Goal: Task Accomplishment & Management: Manage account settings

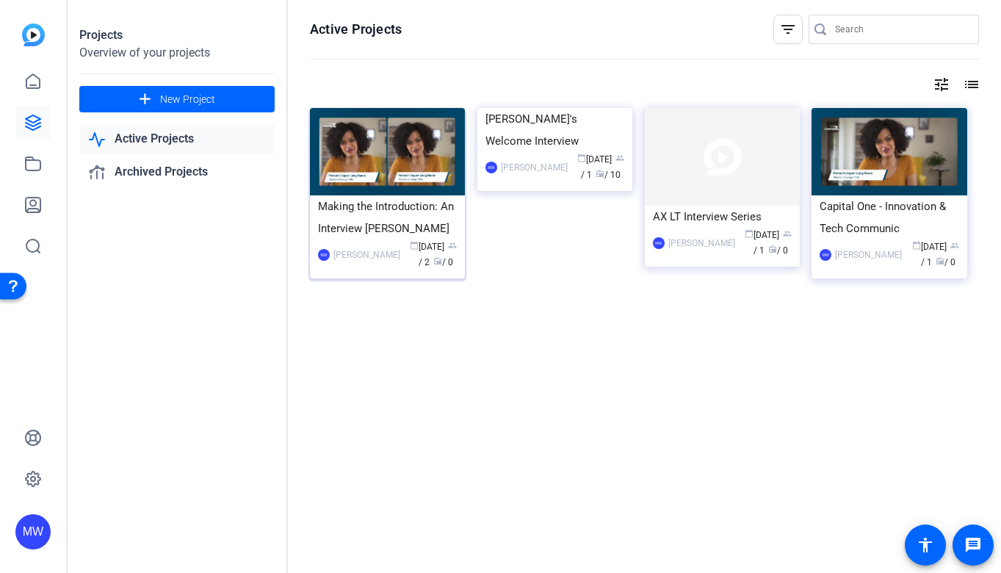
click at [378, 217] on div "Making the Introduction: An Interview [PERSON_NAME]" at bounding box center [387, 217] width 139 height 44
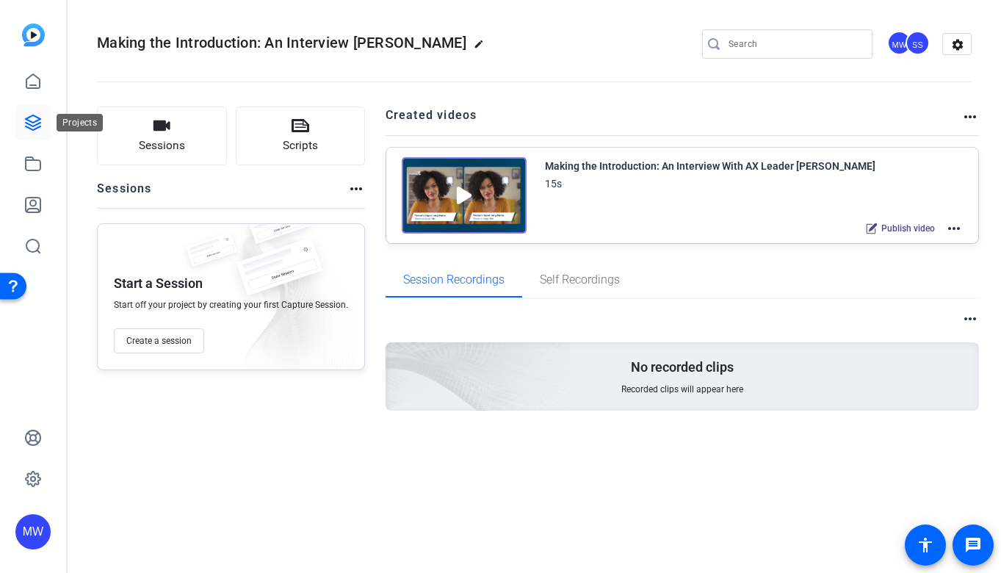
click at [29, 122] on icon at bounding box center [33, 123] width 18 height 18
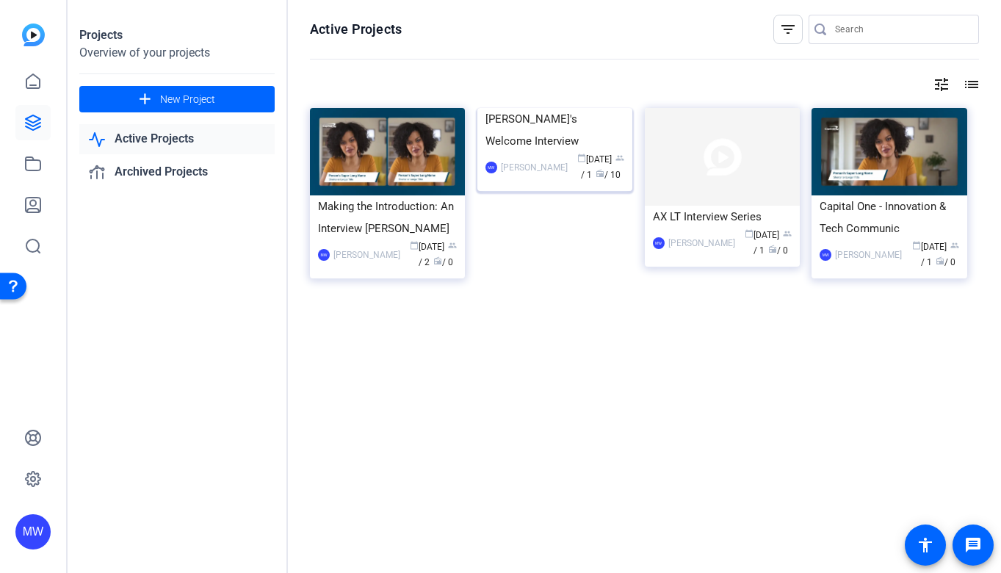
click at [539, 108] on img at bounding box center [555, 108] width 155 height 0
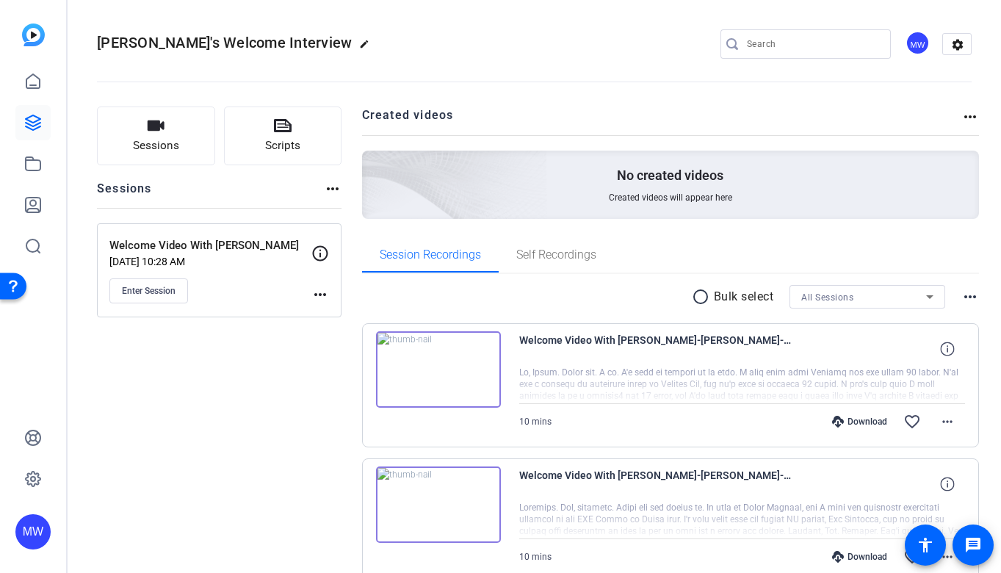
click at [966, 117] on mat-icon "more_horiz" at bounding box center [971, 117] width 18 height 18
click at [703, 120] on div at bounding box center [500, 286] width 1001 height 573
click at [35, 120] on icon at bounding box center [33, 123] width 18 height 18
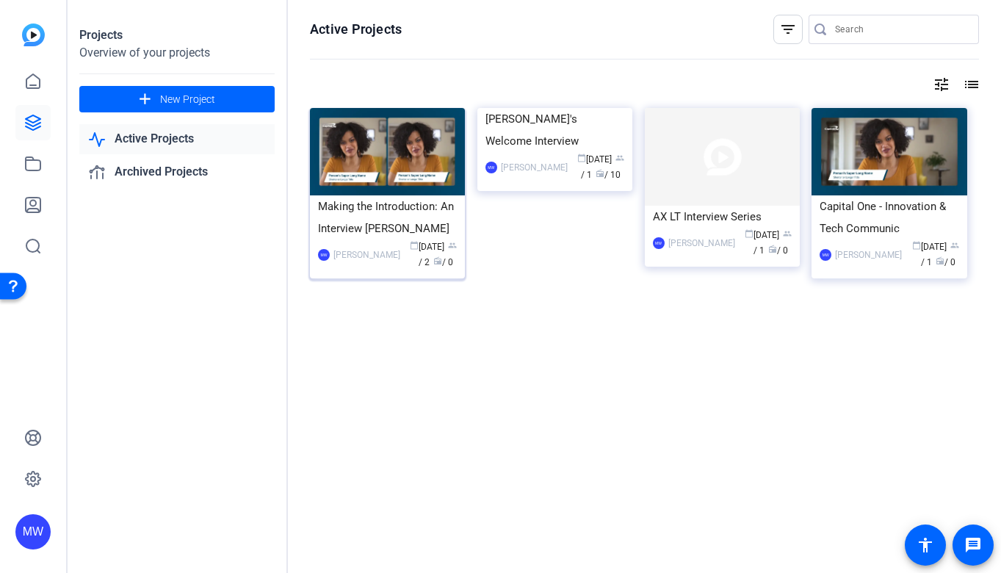
click at [370, 166] on img at bounding box center [387, 151] width 155 height 87
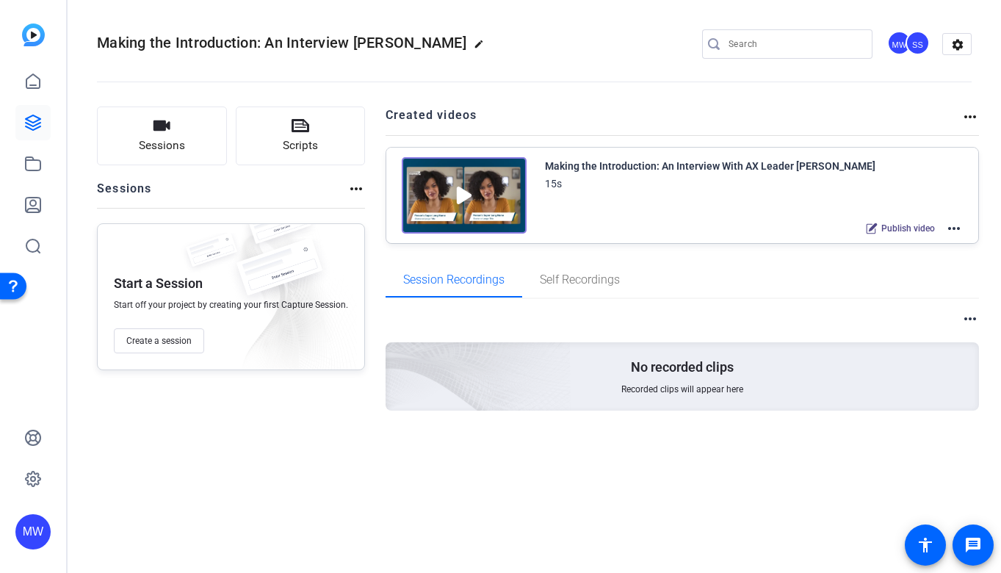
click at [953, 225] on mat-icon "more_horiz" at bounding box center [955, 229] width 18 height 18
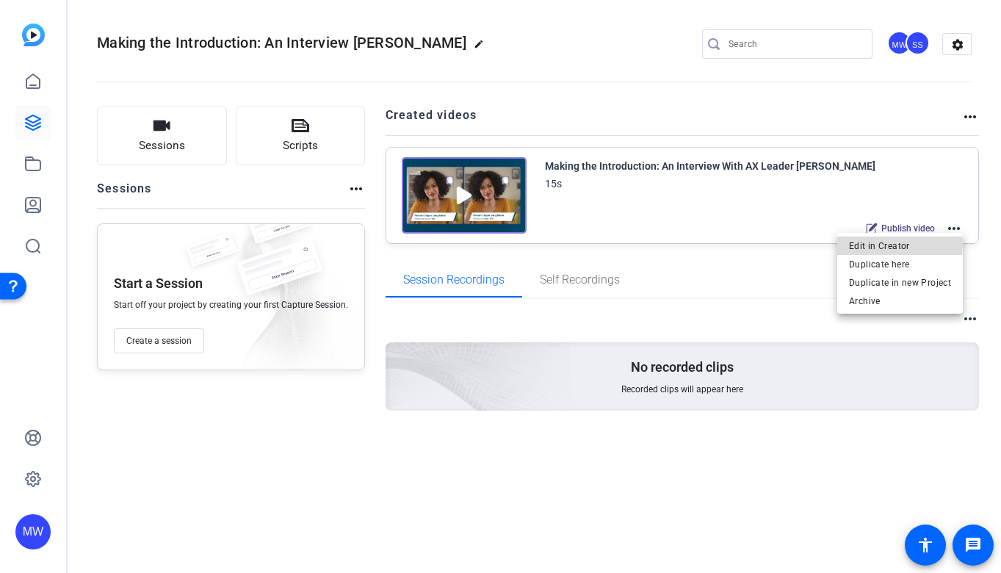
click at [869, 242] on span "Edit in Creator" at bounding box center [900, 246] width 102 height 18
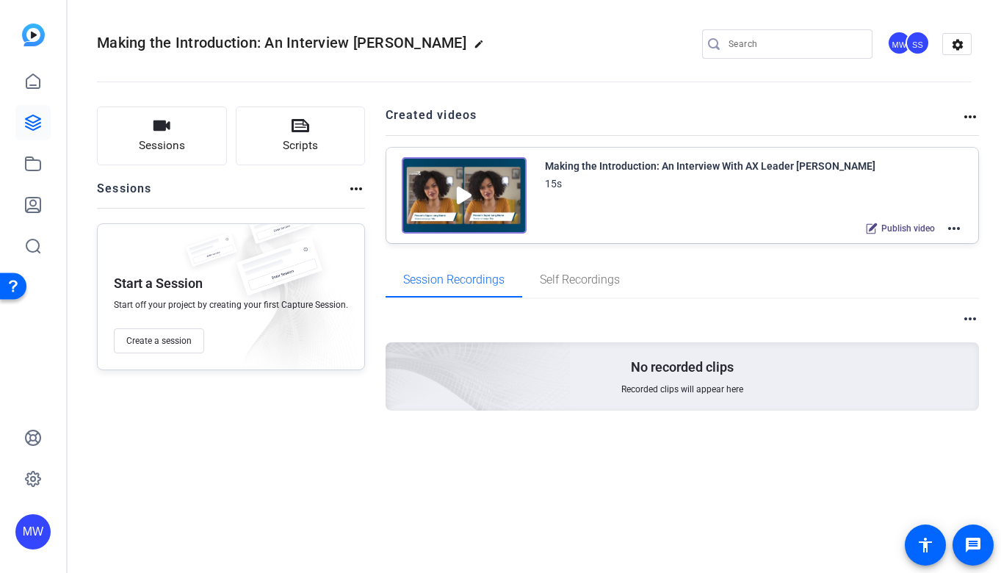
drag, startPoint x: 265, startPoint y: 52, endPoint x: 257, endPoint y: 48, distance: 8.6
click at [265, 52] on h2 "Making the Introduction: An Interview Wi edit" at bounding box center [294, 44] width 395 height 26
click at [35, 536] on div "MW" at bounding box center [32, 531] width 35 height 35
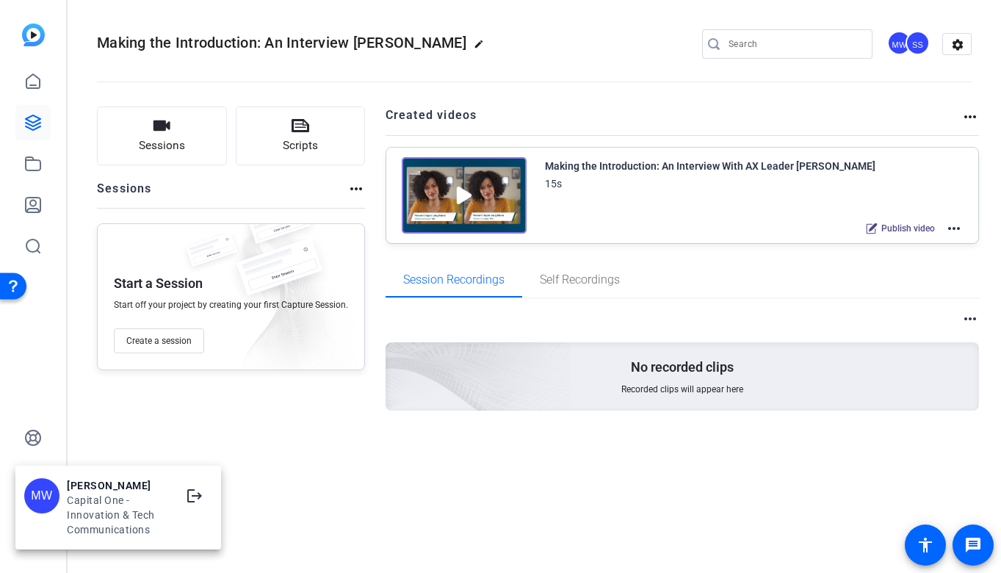
click at [285, 502] on div at bounding box center [500, 286] width 1001 height 573
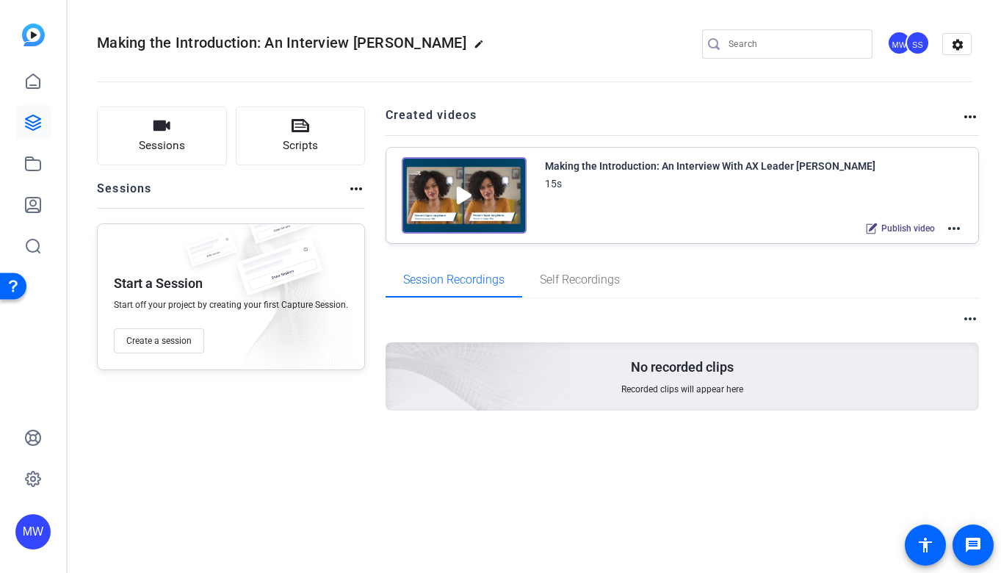
drag, startPoint x: 322, startPoint y: 38, endPoint x: 378, endPoint y: 44, distance: 56.9
click at [322, 38] on span "Making the Introduction: An Interview [PERSON_NAME]" at bounding box center [282, 43] width 370 height 18
click at [195, 135] on button "Sessions" at bounding box center [162, 136] width 130 height 59
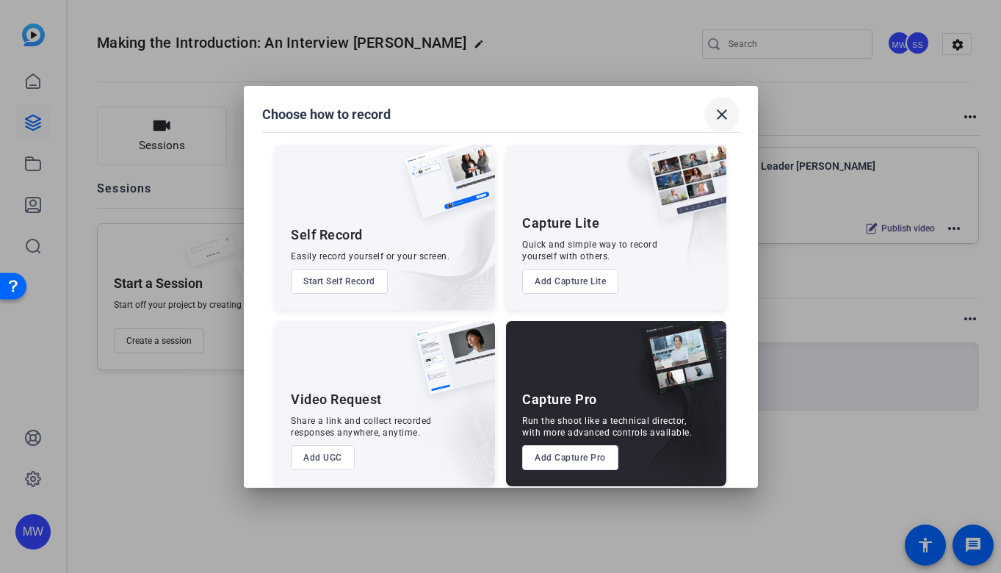
click at [717, 116] on mat-icon "close" at bounding box center [722, 115] width 18 height 18
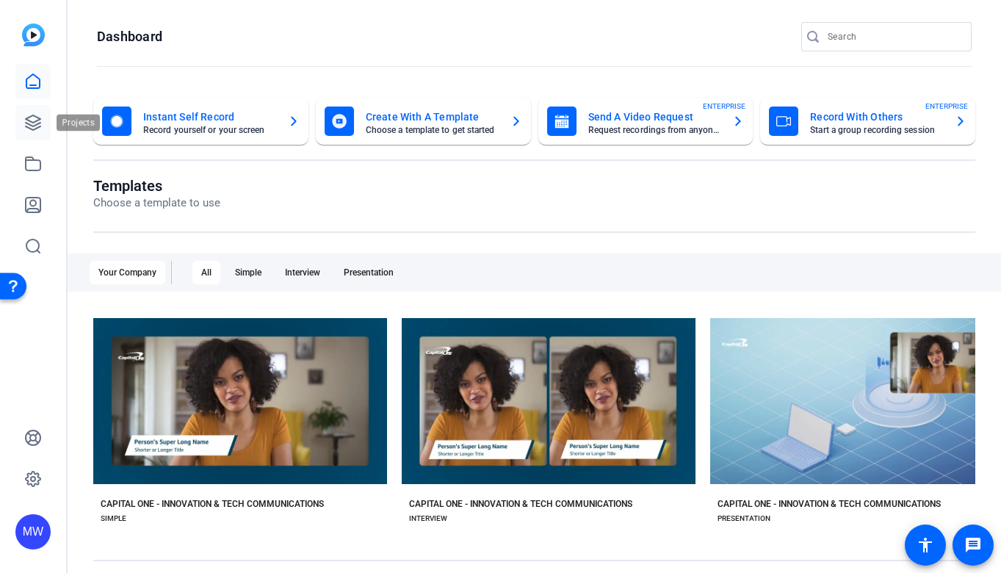
click at [37, 129] on icon at bounding box center [33, 122] width 15 height 15
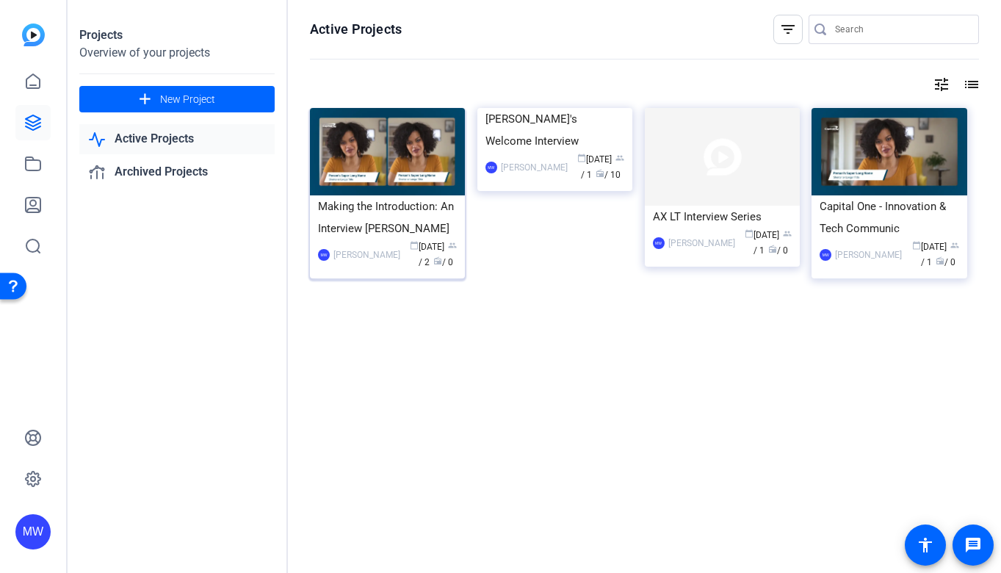
click at [388, 229] on div "Making the Introduction: An Interview [PERSON_NAME]" at bounding box center [387, 217] width 139 height 44
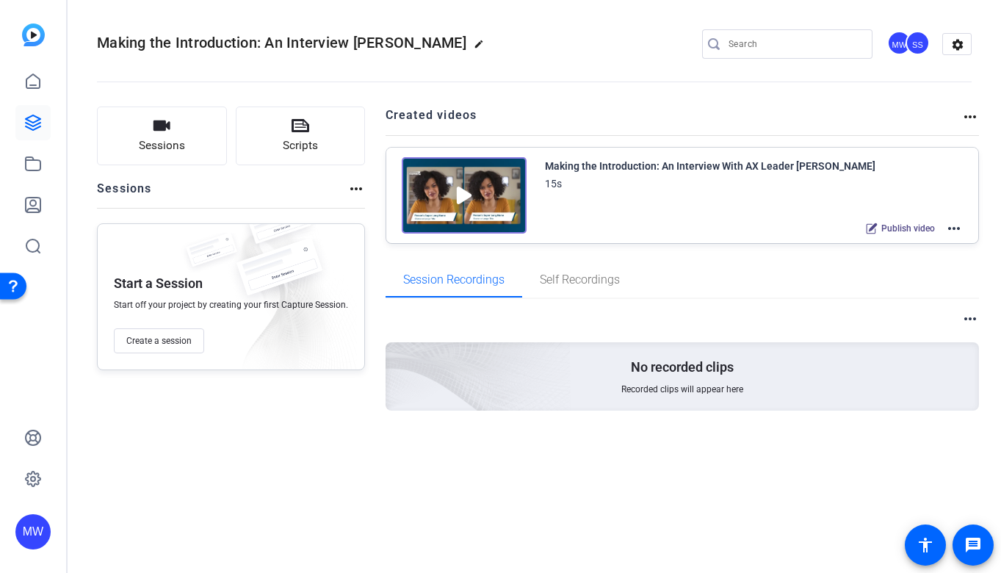
click at [682, 386] on span "Recorded clips will appear here" at bounding box center [683, 390] width 122 height 12
click at [176, 338] on span "Create a session" at bounding box center [158, 341] width 65 height 12
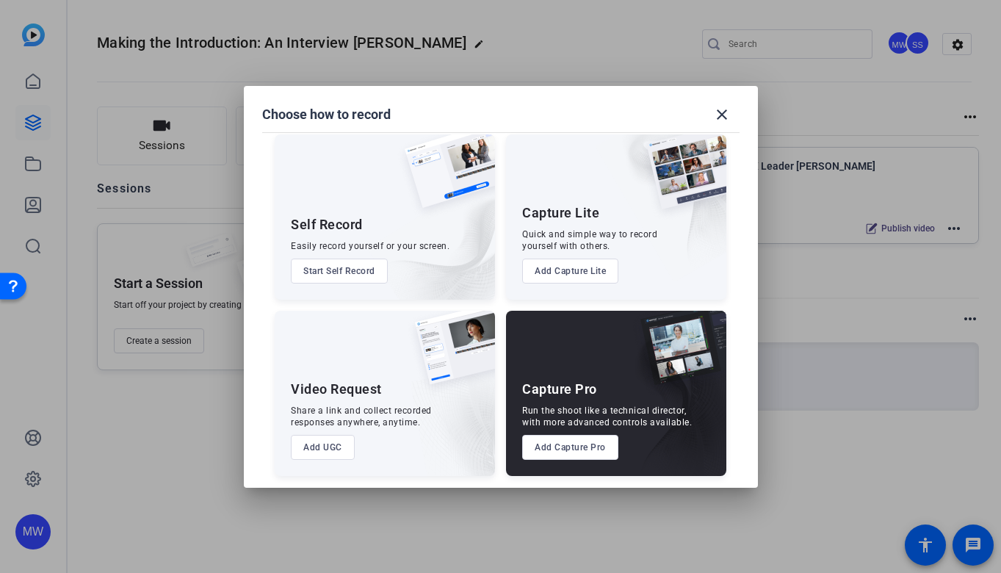
click at [575, 268] on button "Add Capture Lite" at bounding box center [570, 271] width 96 height 25
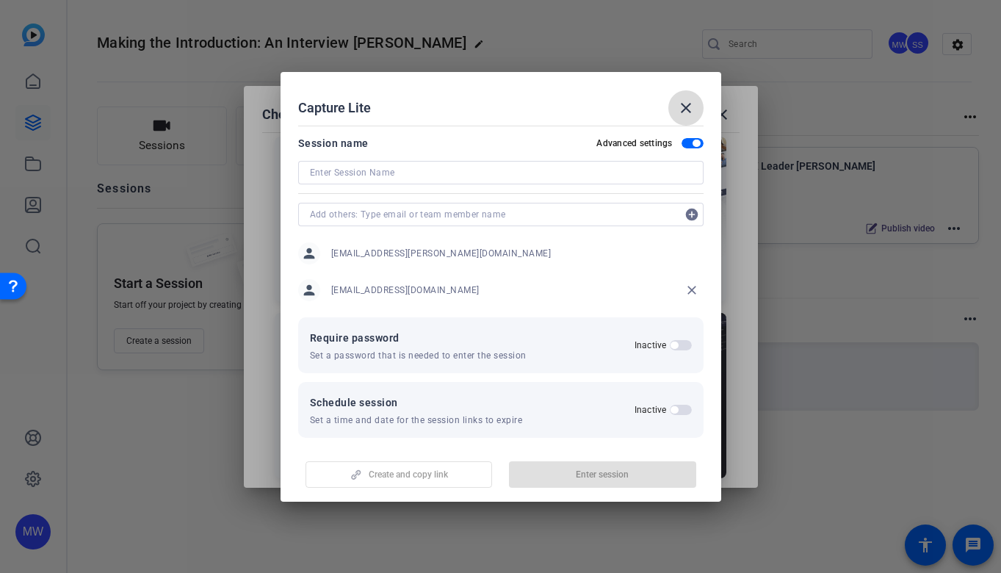
click at [689, 107] on mat-icon "close" at bounding box center [686, 108] width 18 height 18
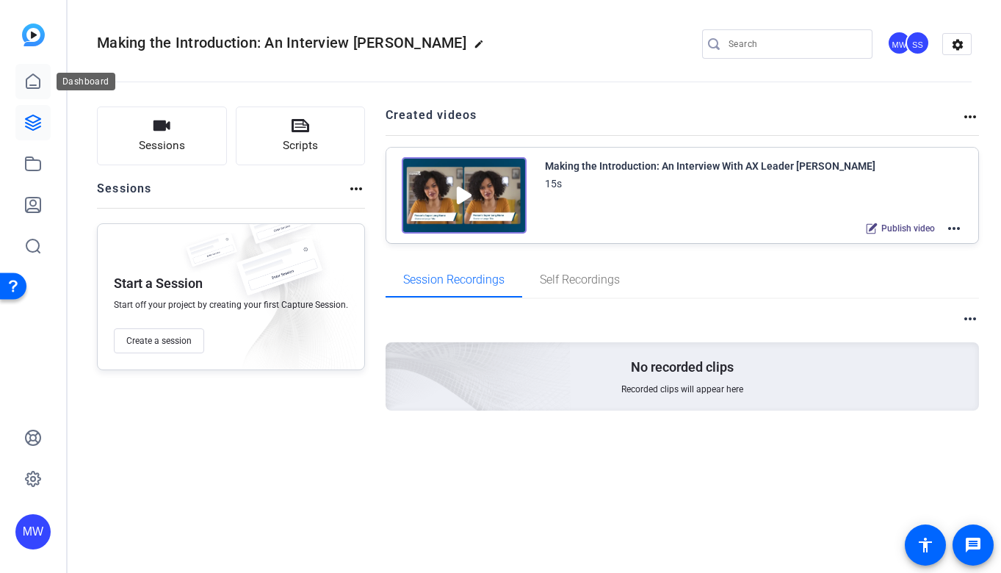
click at [38, 79] on icon at bounding box center [32, 81] width 13 height 14
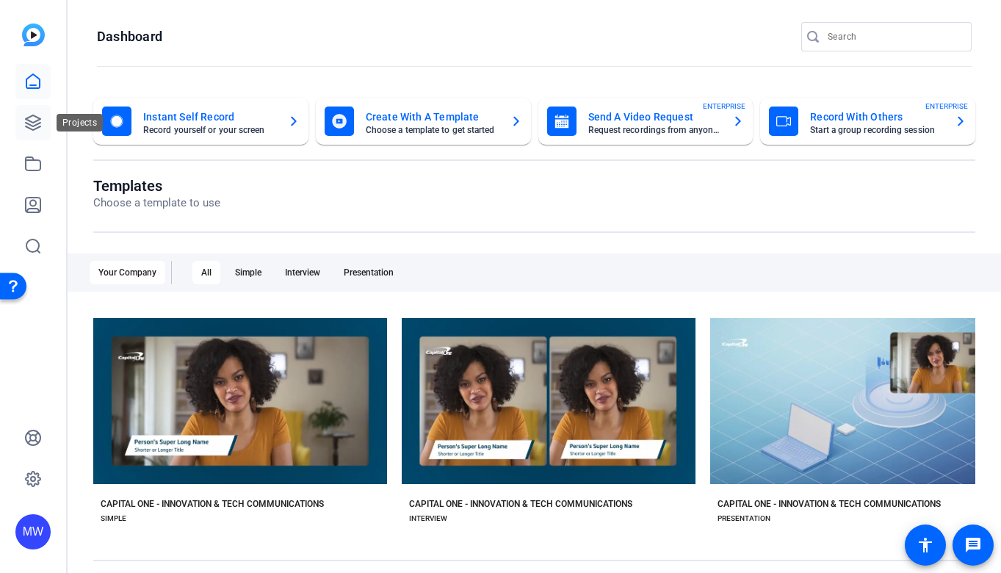
click at [29, 126] on icon at bounding box center [33, 123] width 18 height 18
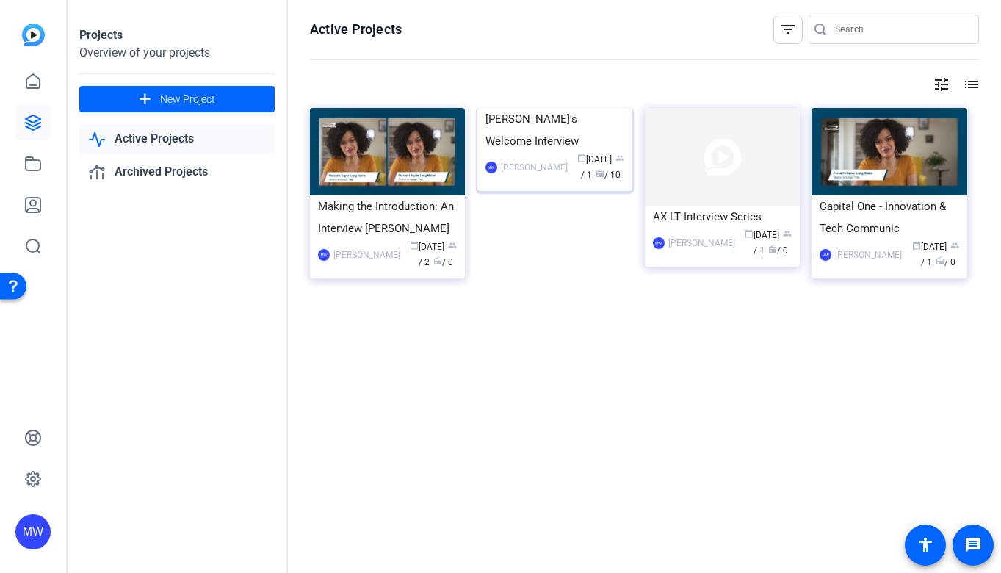
click at [562, 108] on img at bounding box center [555, 108] width 155 height 0
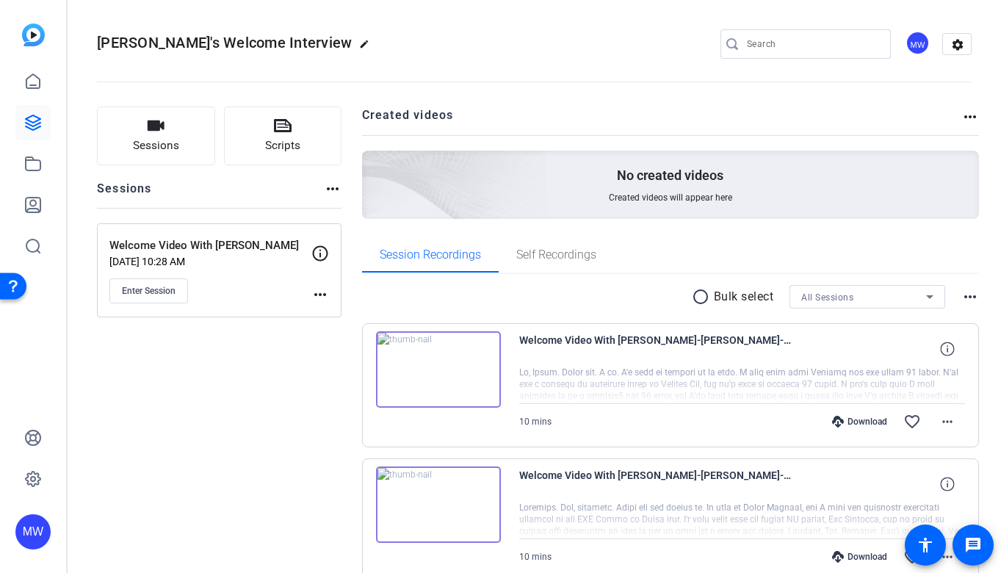
click at [321, 295] on mat-icon "more_horiz" at bounding box center [321, 295] width 18 height 18
click at [968, 298] on div at bounding box center [500, 286] width 1001 height 573
click at [974, 295] on mat-icon "more_horiz" at bounding box center [971, 297] width 18 height 18
click at [962, 115] on div at bounding box center [500, 286] width 1001 height 573
click at [971, 116] on mat-icon "more_horiz" at bounding box center [971, 117] width 18 height 18
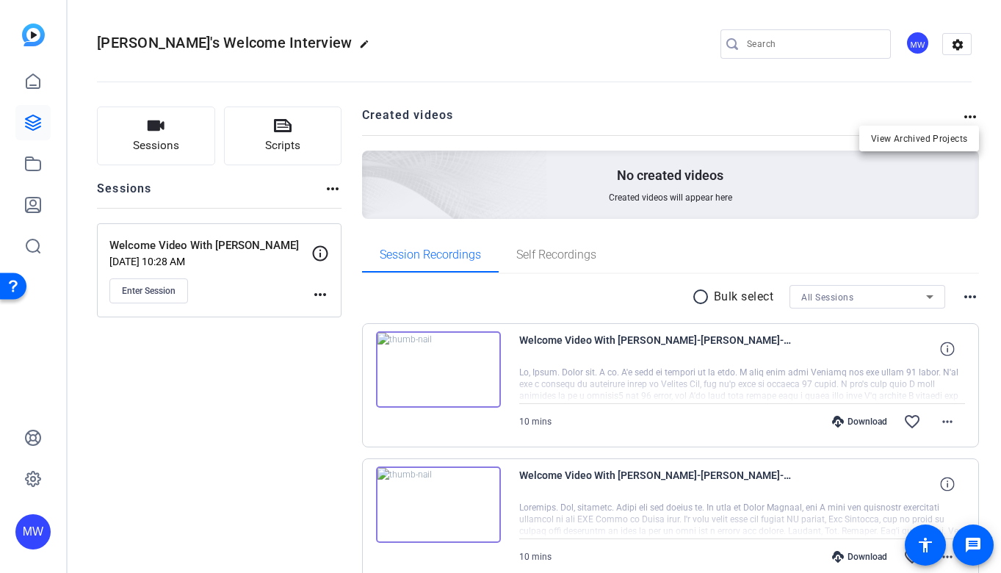
drag, startPoint x: 944, startPoint y: 109, endPoint x: 590, endPoint y: 88, distance: 354.8
click at [944, 109] on div at bounding box center [500, 286] width 1001 height 573
click at [32, 76] on icon at bounding box center [33, 82] width 18 height 18
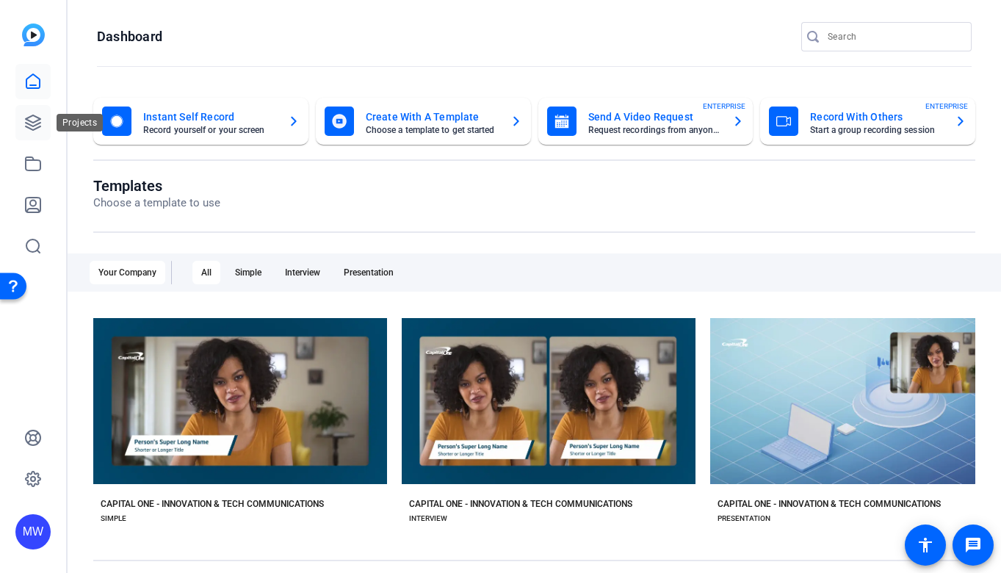
click at [40, 126] on icon at bounding box center [33, 122] width 15 height 15
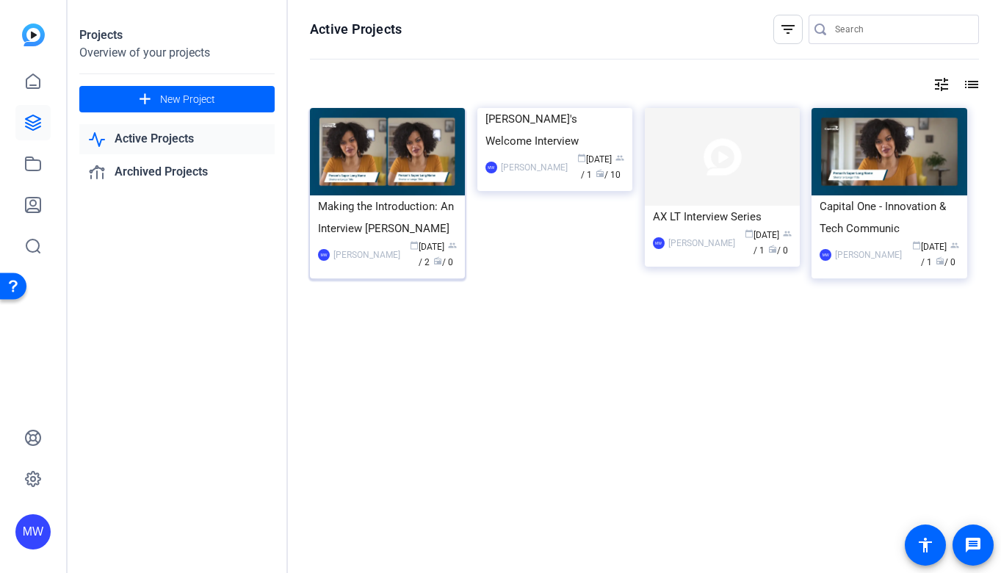
click at [358, 229] on div "Making the Introduction: An Interview [PERSON_NAME]" at bounding box center [387, 217] width 139 height 44
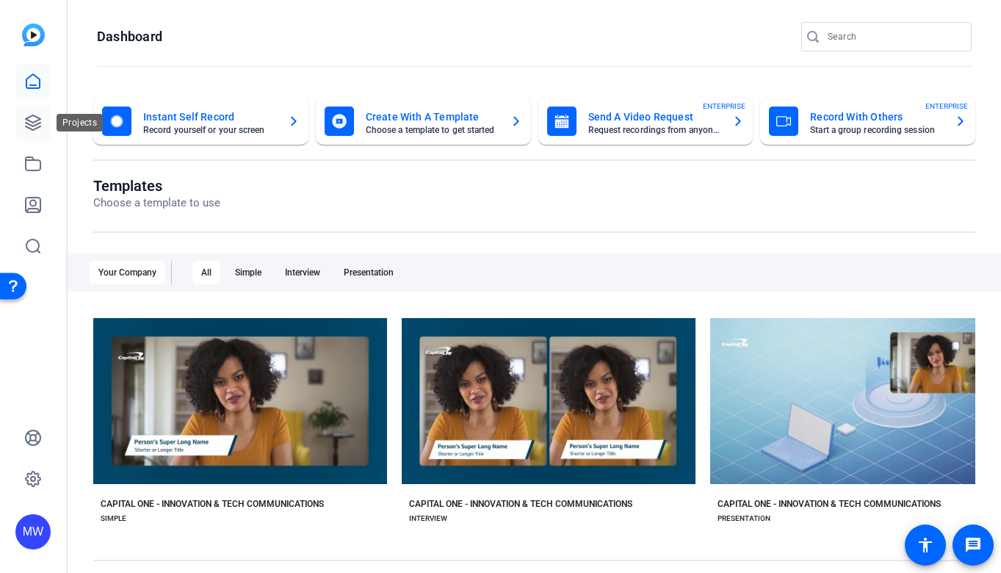
click at [35, 122] on icon at bounding box center [33, 122] width 15 height 15
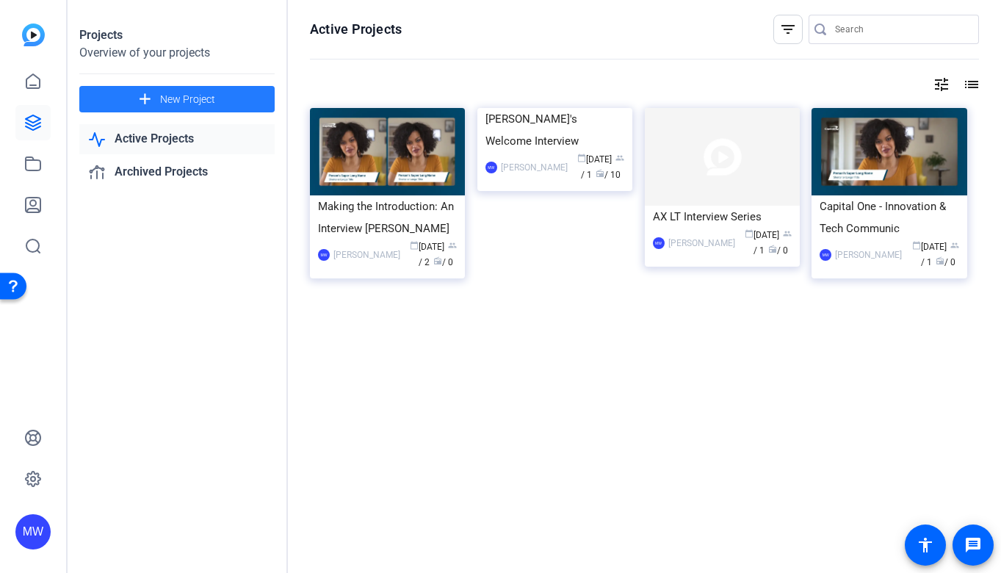
click at [166, 93] on span "New Project" at bounding box center [187, 99] width 55 height 15
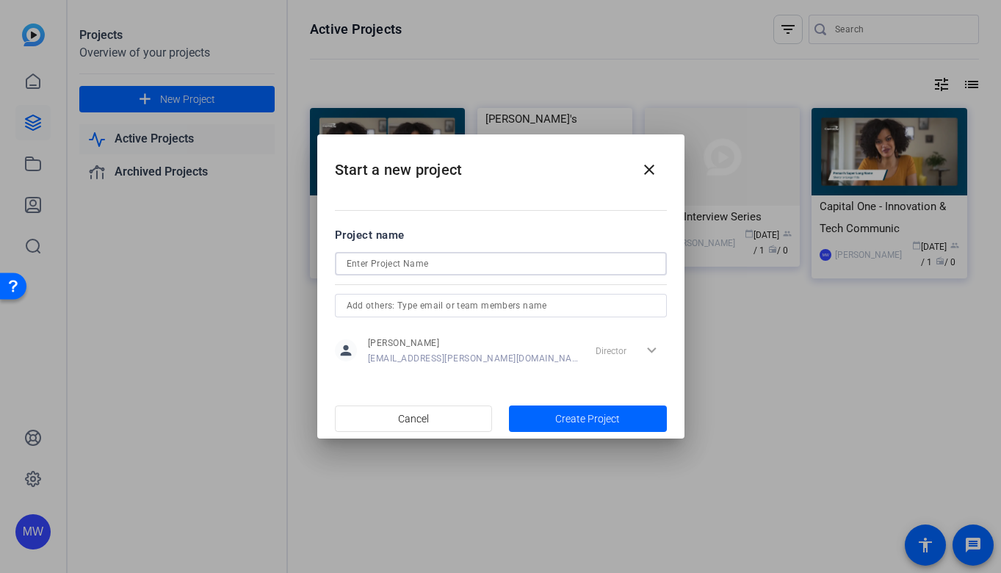
click at [391, 265] on input at bounding box center [501, 264] width 309 height 18
type input "Making the Introduction V1"
click at [557, 422] on span "Create Project" at bounding box center [587, 418] width 65 height 15
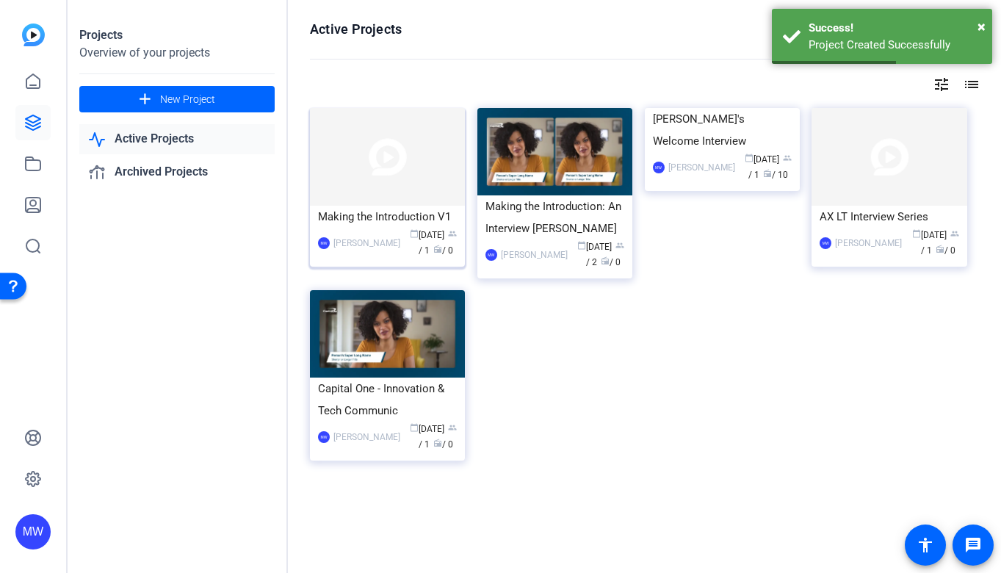
click at [358, 184] on img at bounding box center [387, 157] width 155 height 98
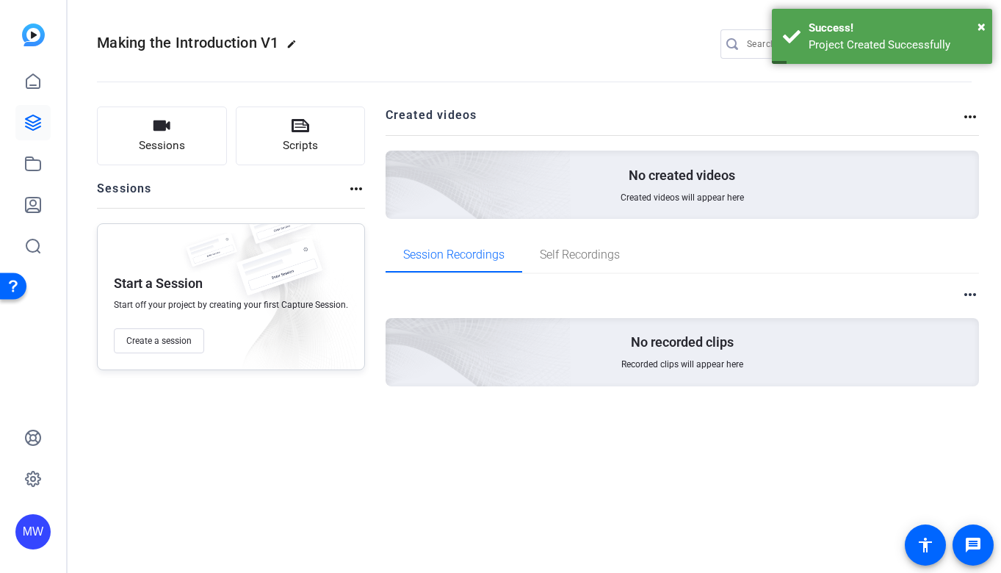
click at [359, 186] on mat-icon "more_horiz" at bounding box center [357, 189] width 18 height 18
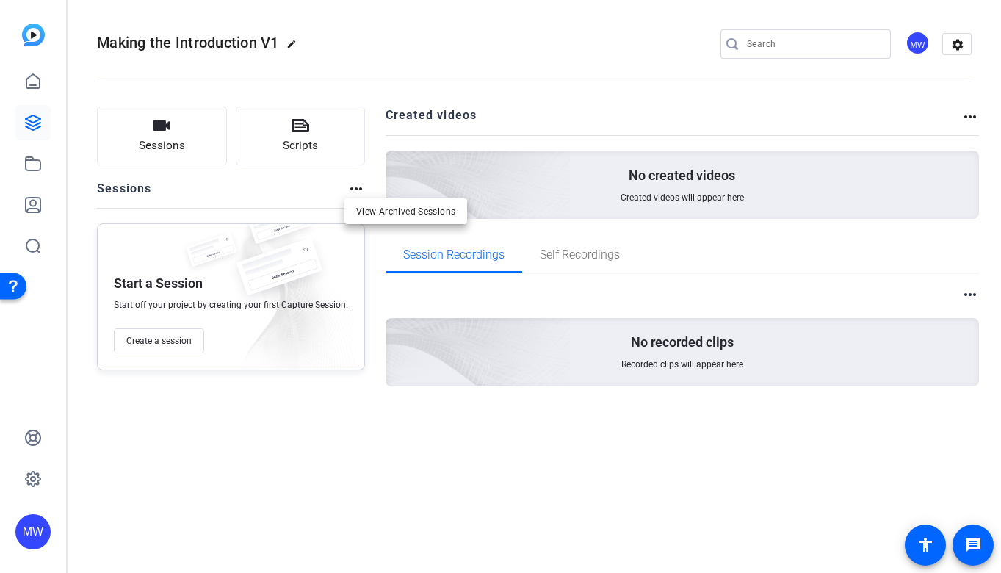
click at [357, 188] on div at bounding box center [500, 286] width 1001 height 573
click at [773, 182] on div "No created videos Created videos will appear here" at bounding box center [683, 185] width 594 height 68
click at [973, 119] on mat-icon "more_horiz" at bounding box center [971, 117] width 18 height 18
click at [969, 292] on div at bounding box center [500, 286] width 1001 height 573
click at [967, 296] on mat-icon "more_horiz" at bounding box center [971, 295] width 18 height 18
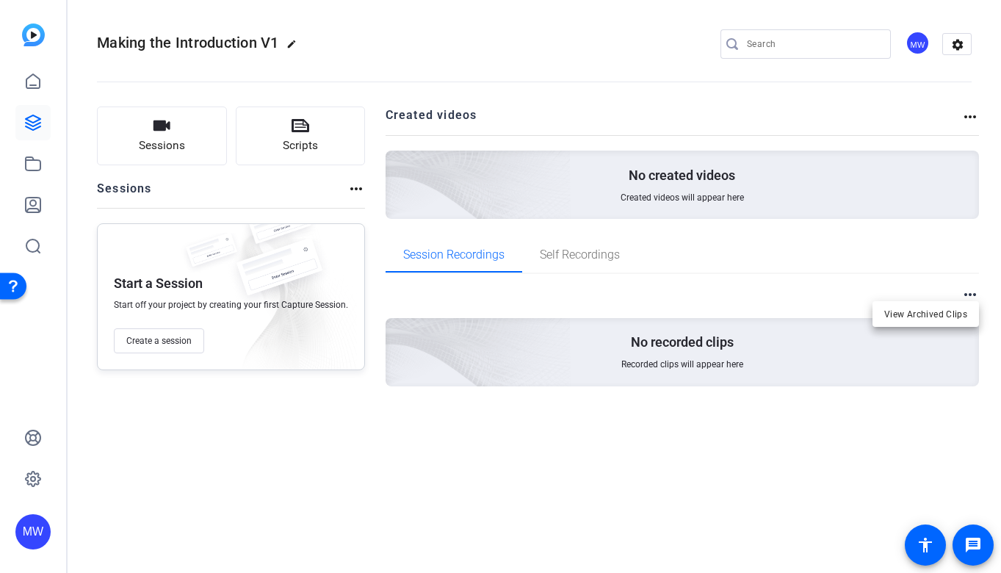
click at [366, 186] on div at bounding box center [500, 286] width 1001 height 573
click at [351, 188] on mat-icon "more_horiz" at bounding box center [357, 189] width 18 height 18
click at [352, 185] on div at bounding box center [500, 286] width 1001 height 573
click at [356, 186] on mat-icon "more_horiz" at bounding box center [357, 189] width 18 height 18
click at [168, 342] on div at bounding box center [500, 286] width 1001 height 573
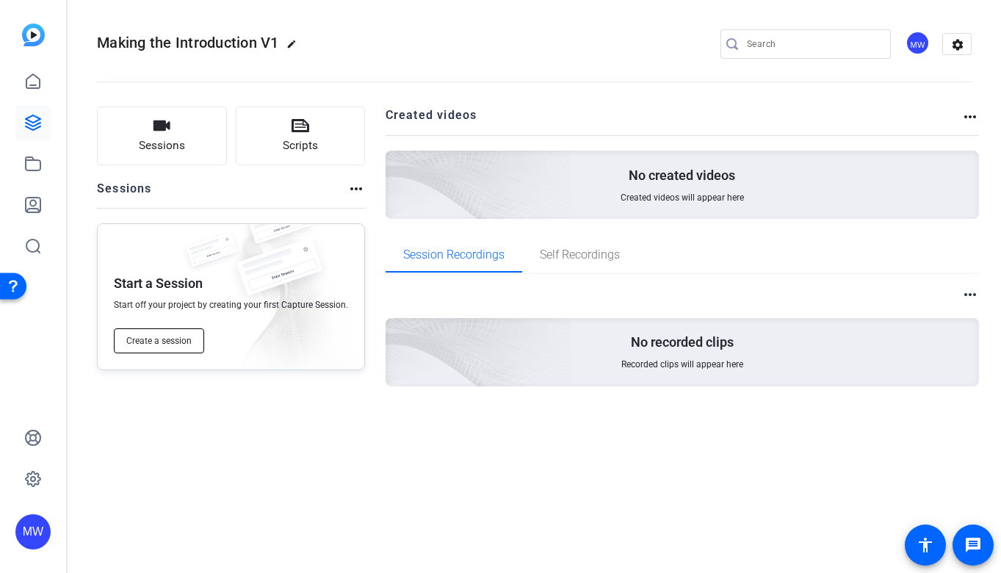
click at [148, 342] on span "Create a session" at bounding box center [158, 341] width 65 height 12
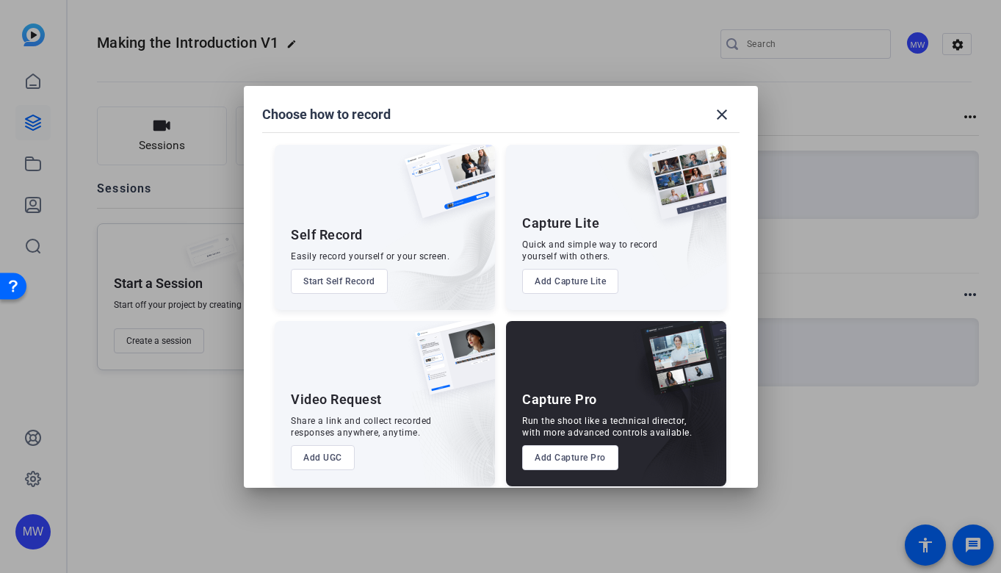
scroll to position [13, 0]
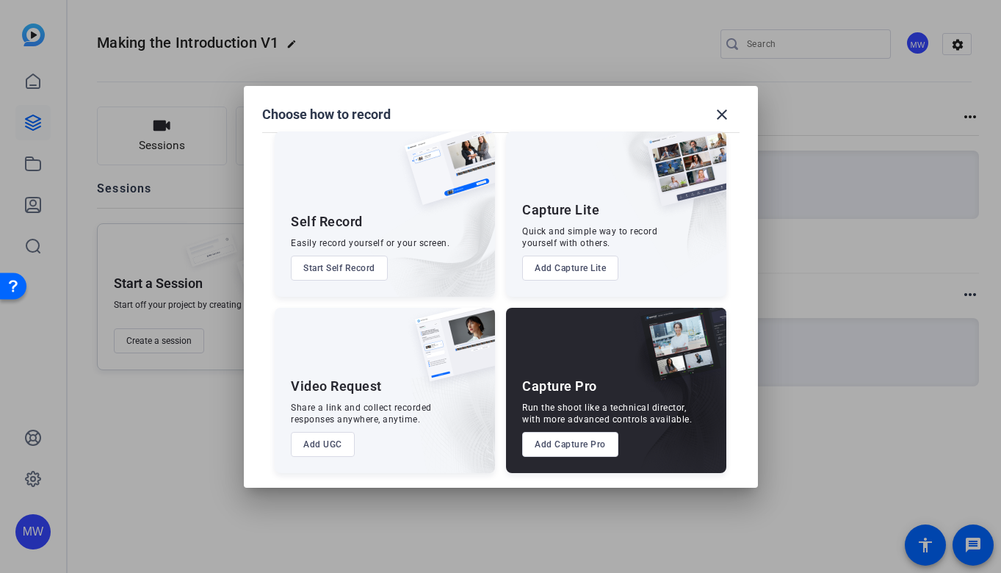
click at [589, 440] on button "Add Capture Pro" at bounding box center [570, 444] width 96 height 25
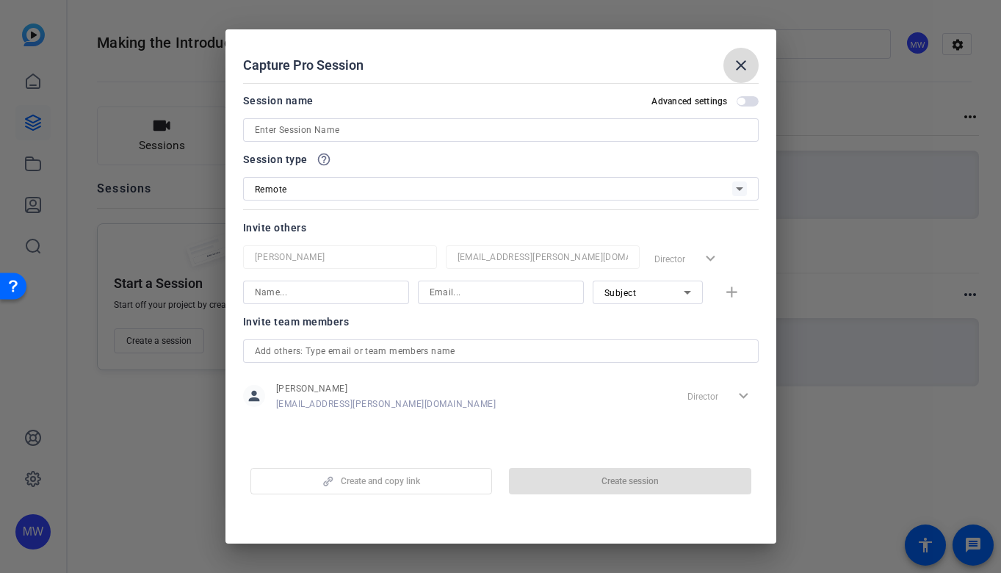
click at [745, 65] on mat-icon "close" at bounding box center [742, 66] width 18 height 18
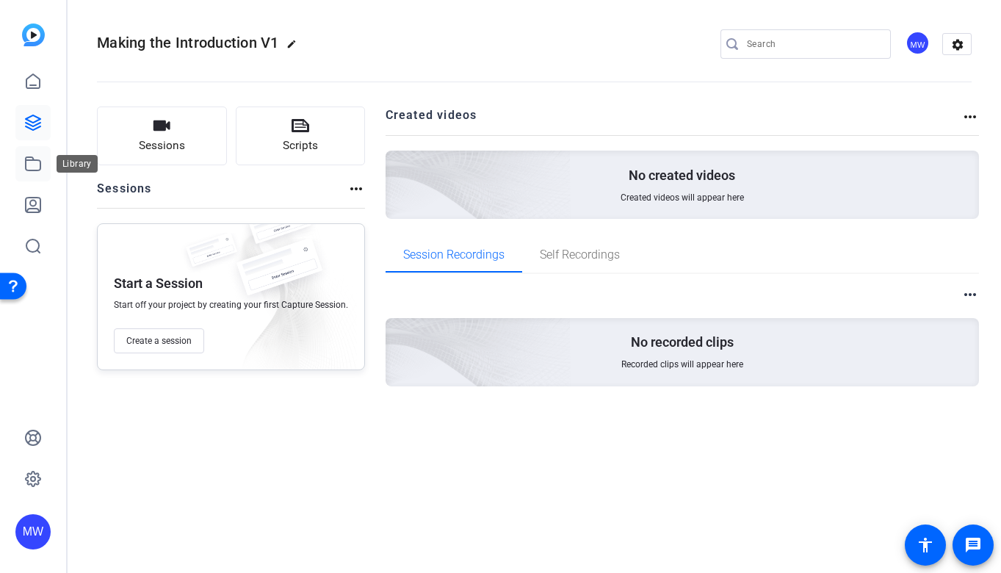
click at [37, 167] on icon at bounding box center [33, 164] width 18 height 18
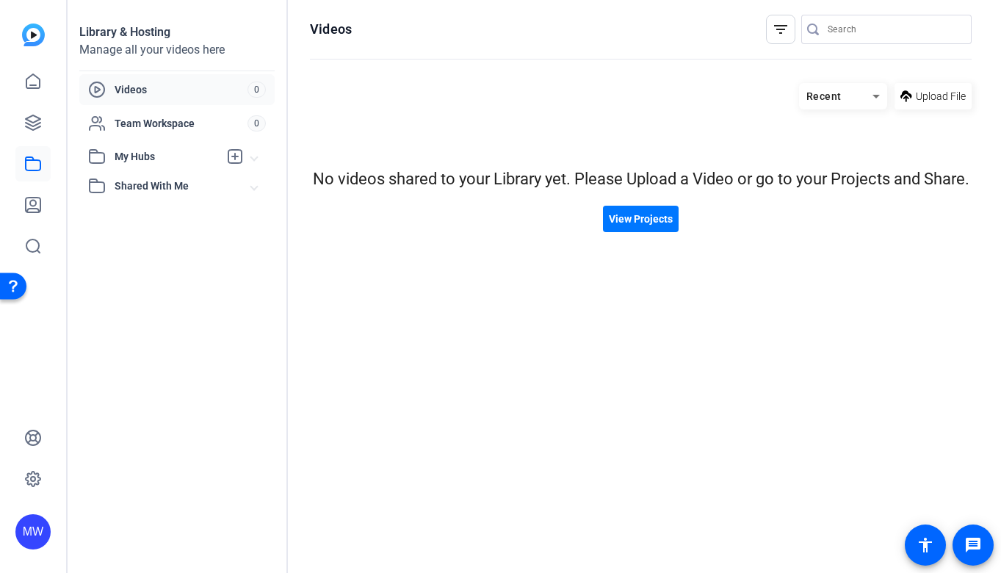
click at [251, 185] on span at bounding box center [254, 186] width 6 height 15
click at [32, 82] on icon at bounding box center [33, 82] width 18 height 18
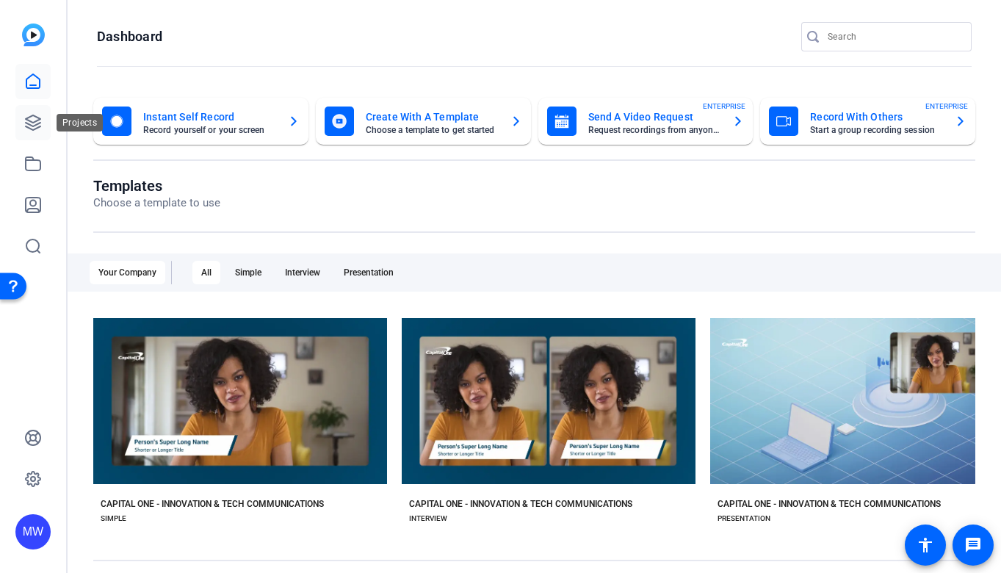
click at [28, 118] on icon at bounding box center [33, 123] width 18 height 18
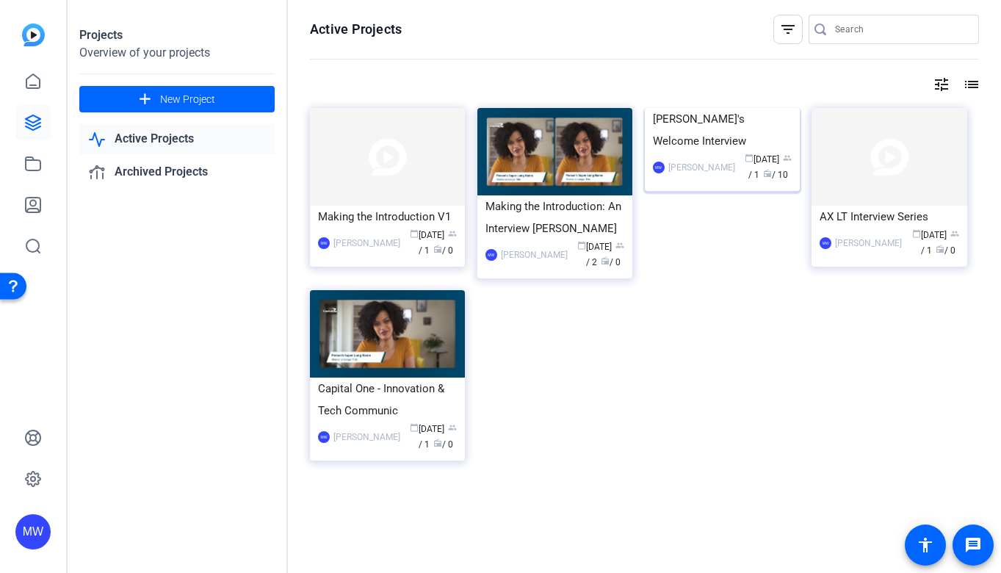
click at [759, 183] on div "calendar_today Jun 17 group / 1 radio / 10" at bounding box center [767, 167] width 49 height 31
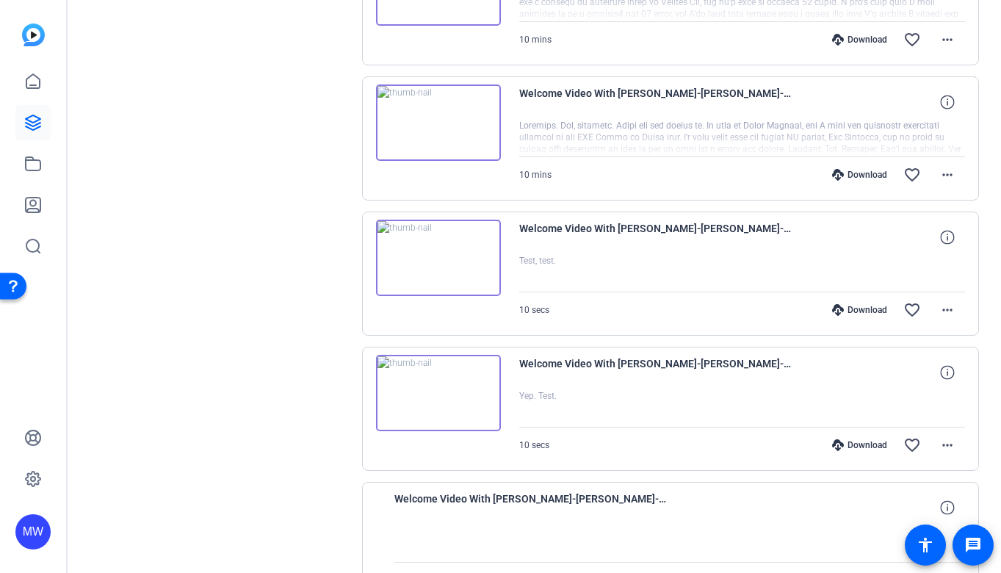
scroll to position [181, 0]
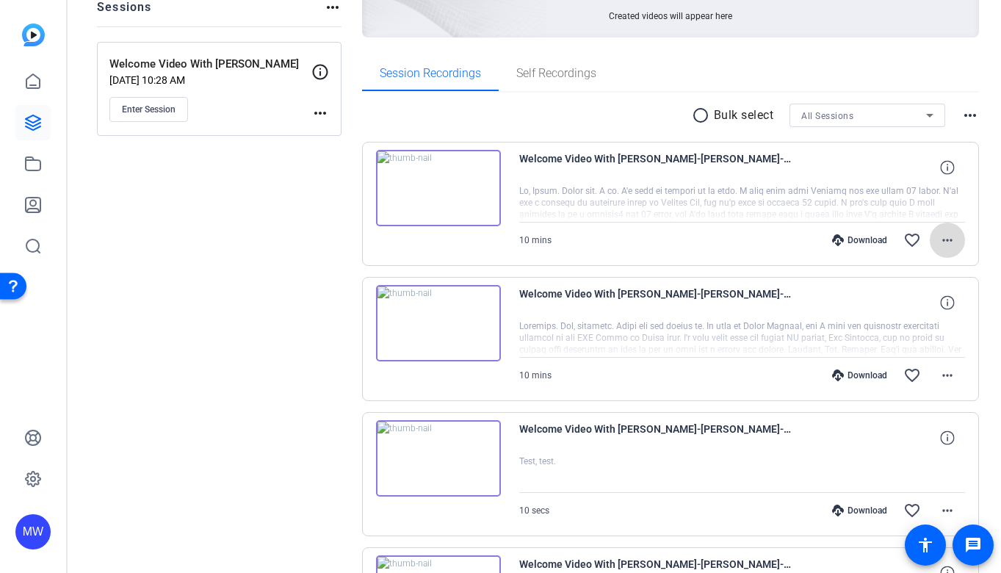
click at [954, 241] on mat-icon "more_horiz" at bounding box center [948, 240] width 18 height 18
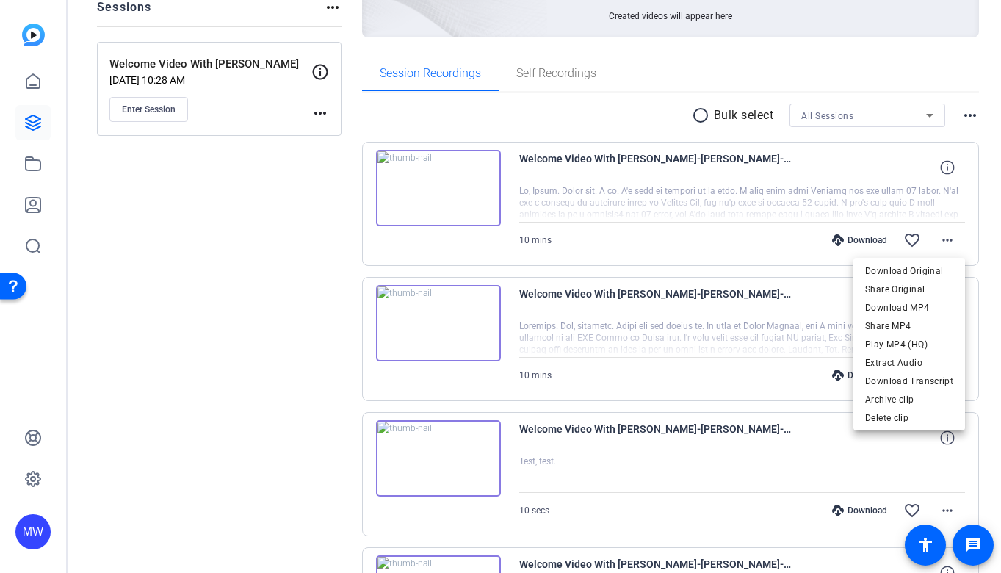
click at [40, 82] on div at bounding box center [500, 286] width 1001 height 573
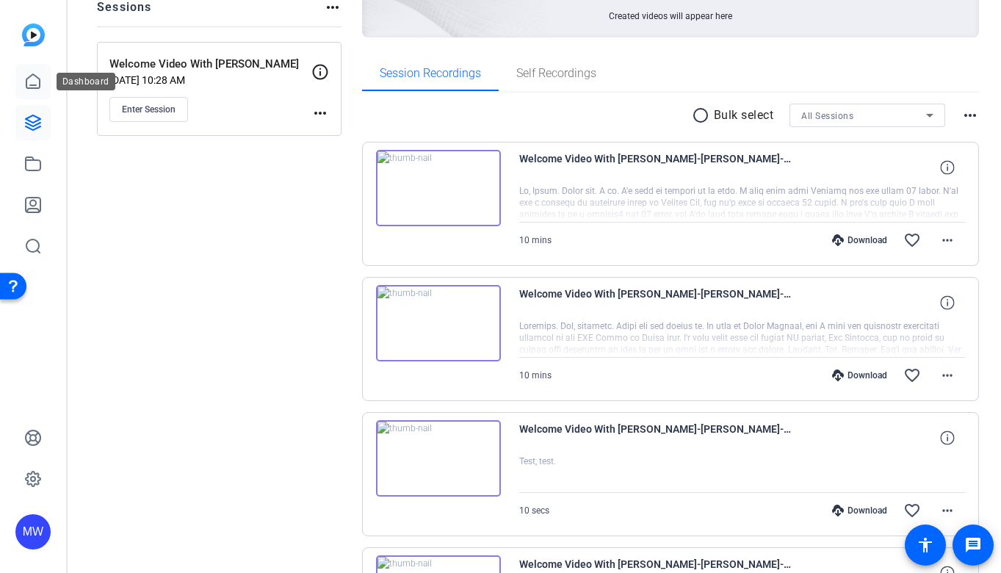
click at [26, 82] on icon at bounding box center [32, 81] width 13 height 14
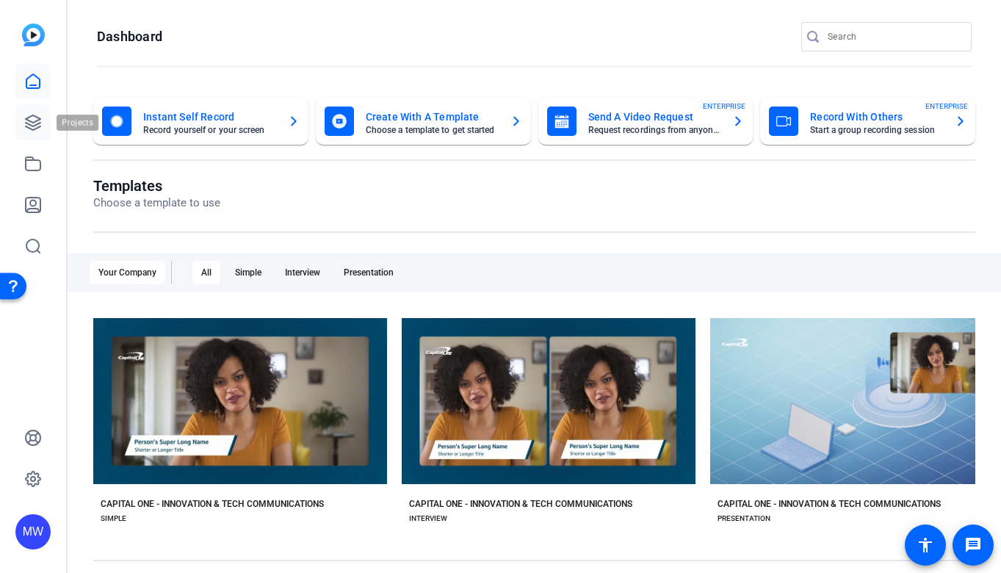
click at [35, 115] on icon at bounding box center [33, 123] width 18 height 18
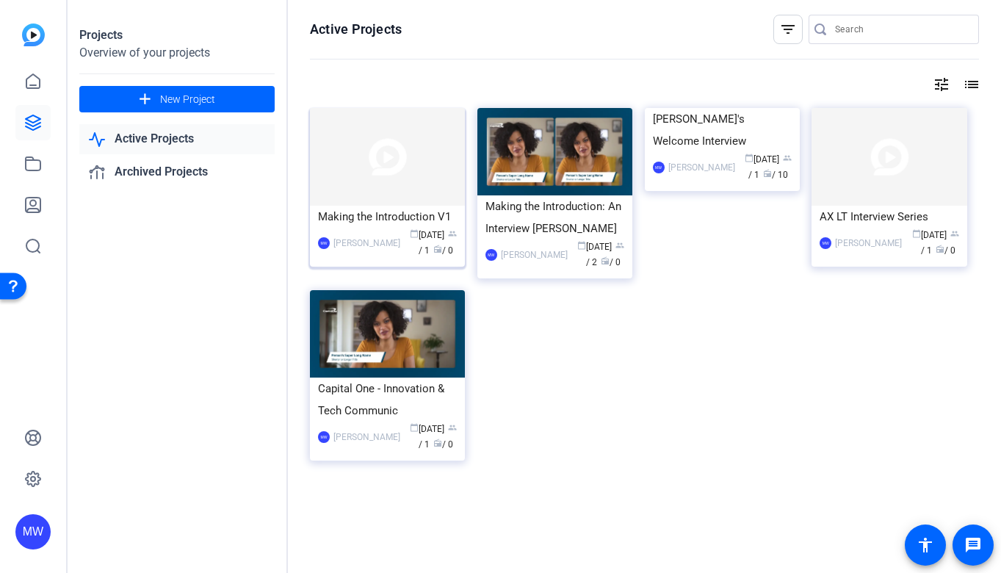
click at [400, 180] on img at bounding box center [387, 157] width 155 height 98
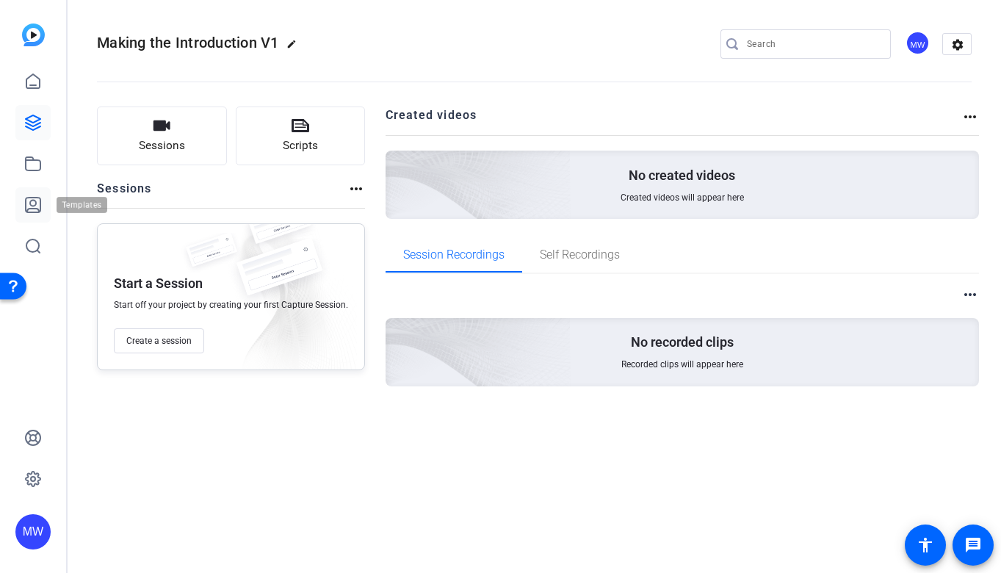
click at [35, 206] on icon at bounding box center [33, 205] width 18 height 18
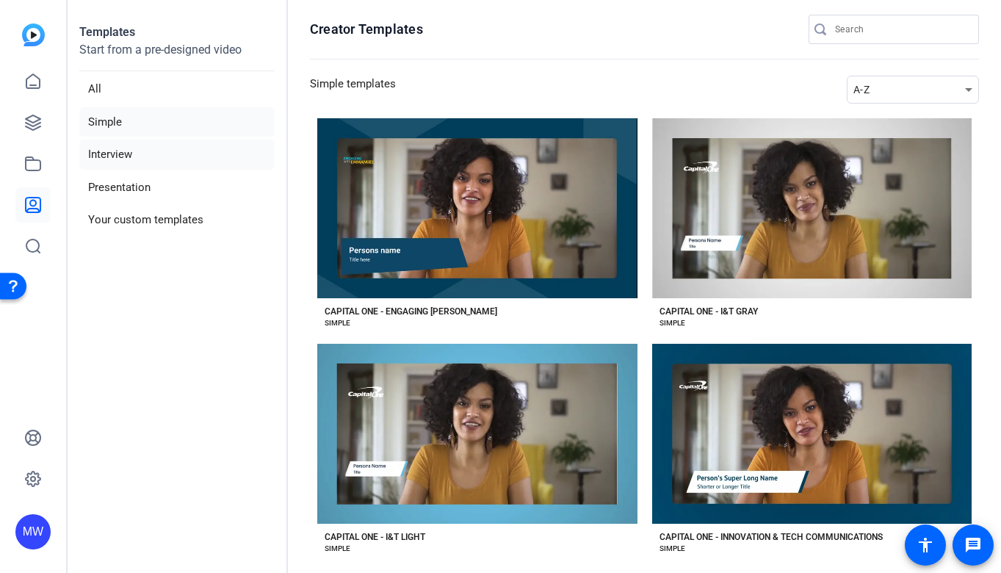
click at [109, 156] on li "Interview" at bounding box center [176, 155] width 195 height 30
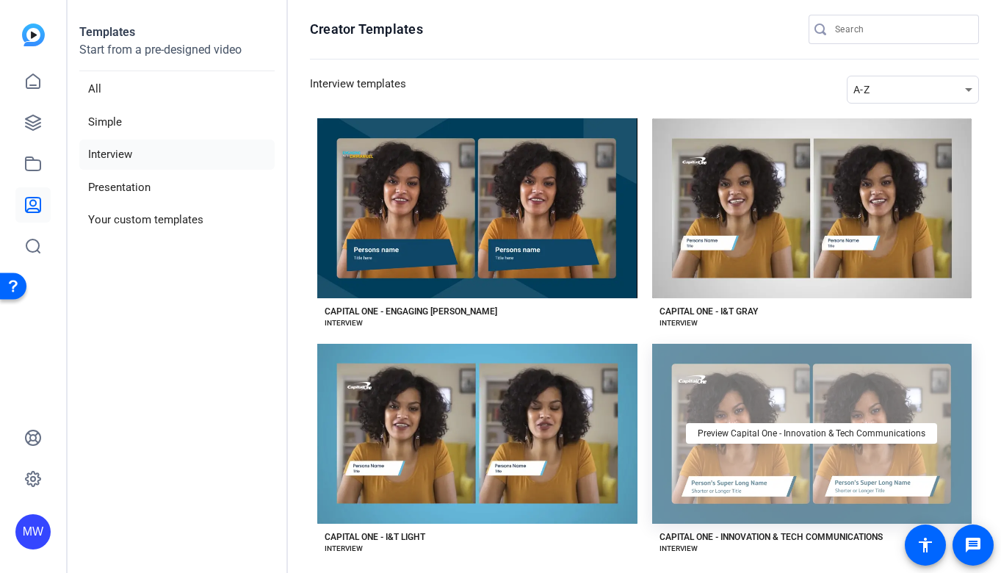
scroll to position [22, 0]
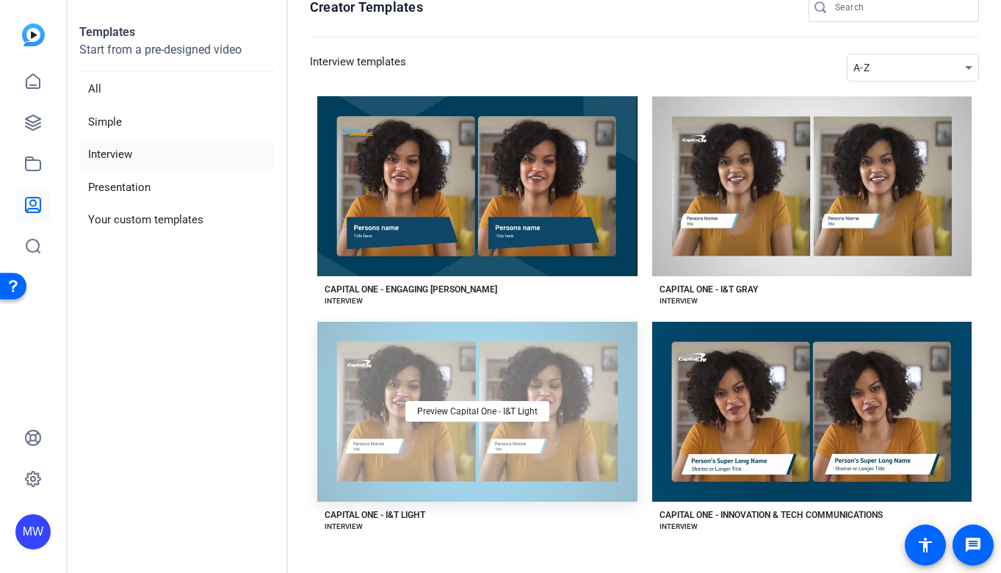
click at [522, 473] on div "Preview Capital One - I&T Light" at bounding box center [477, 412] width 320 height 180
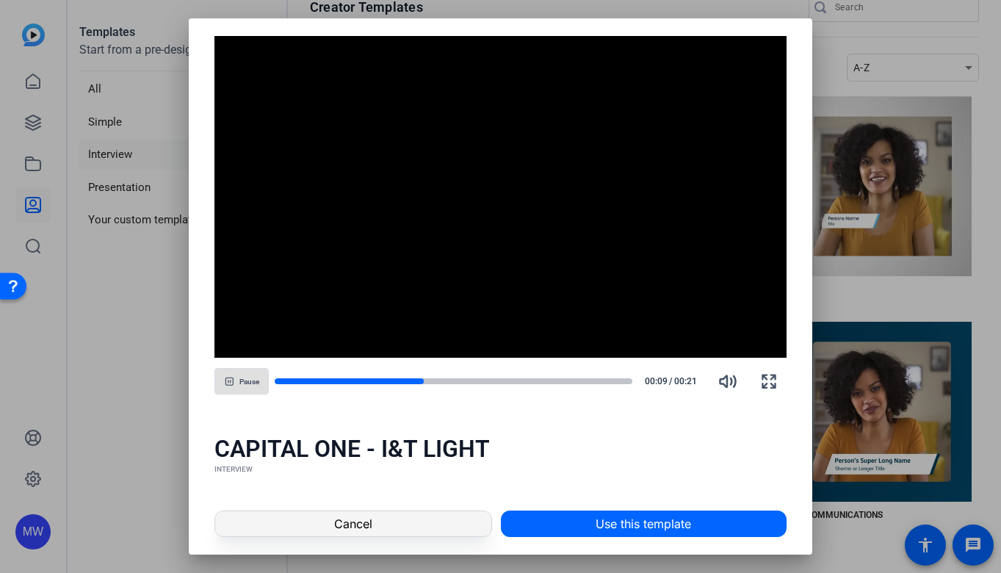
click at [452, 532] on span at bounding box center [353, 523] width 276 height 35
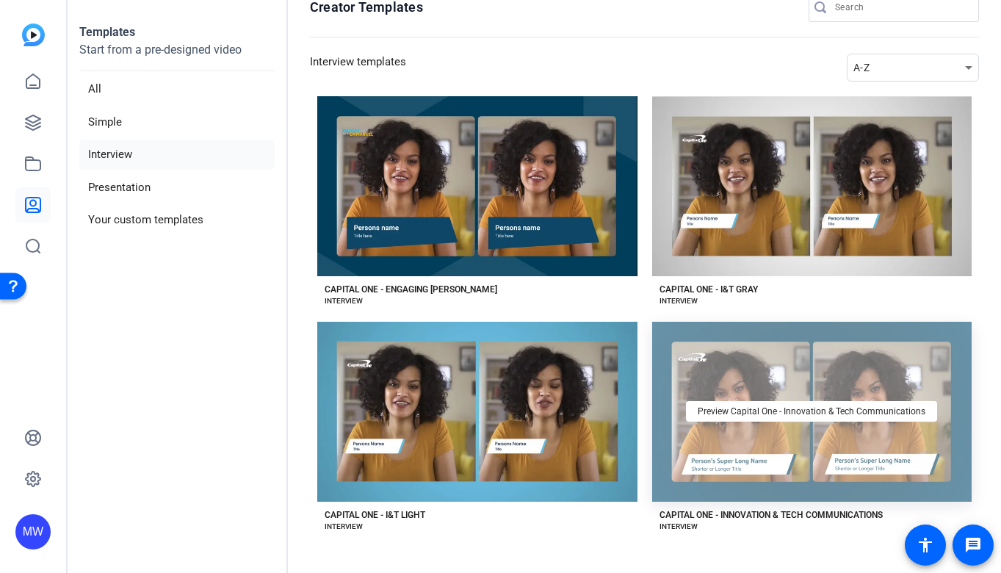
click at [712, 377] on div "Preview Capital One - Innovation & Tech Communications" at bounding box center [812, 412] width 320 height 180
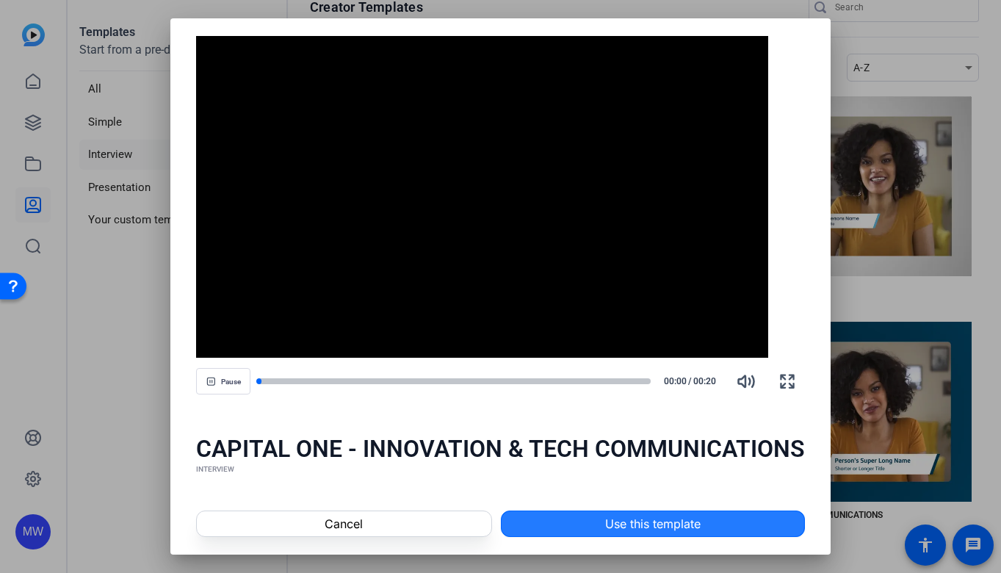
click at [573, 517] on span at bounding box center [653, 523] width 303 height 35
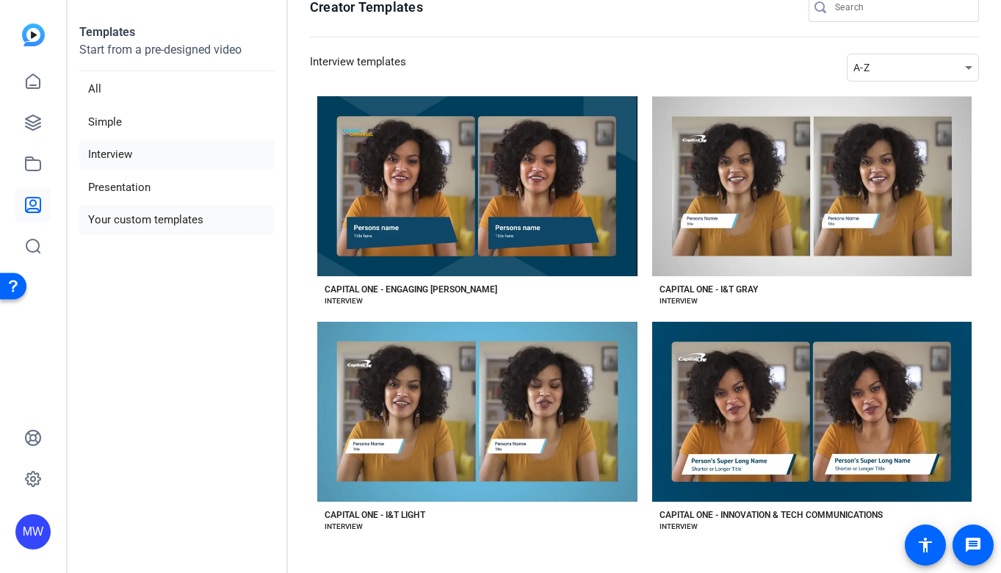
click at [145, 222] on li "Your custom templates" at bounding box center [176, 220] width 195 height 30
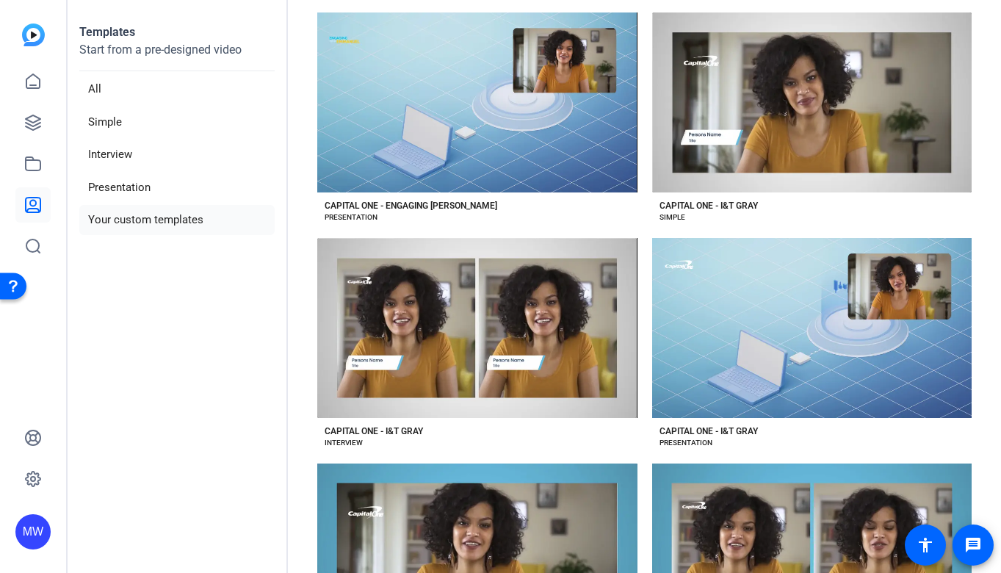
scroll to position [0, 0]
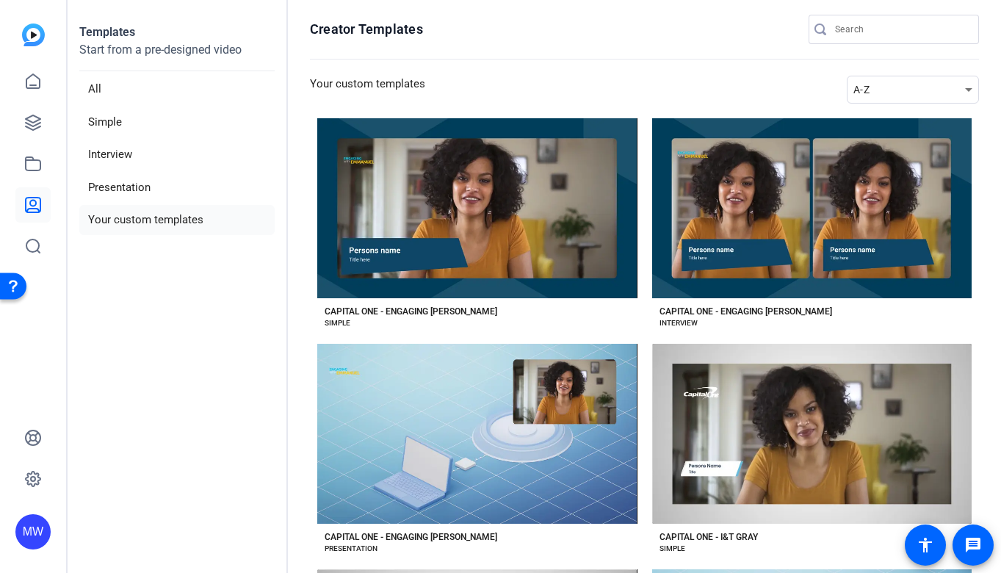
click at [30, 30] on img at bounding box center [33, 35] width 23 height 23
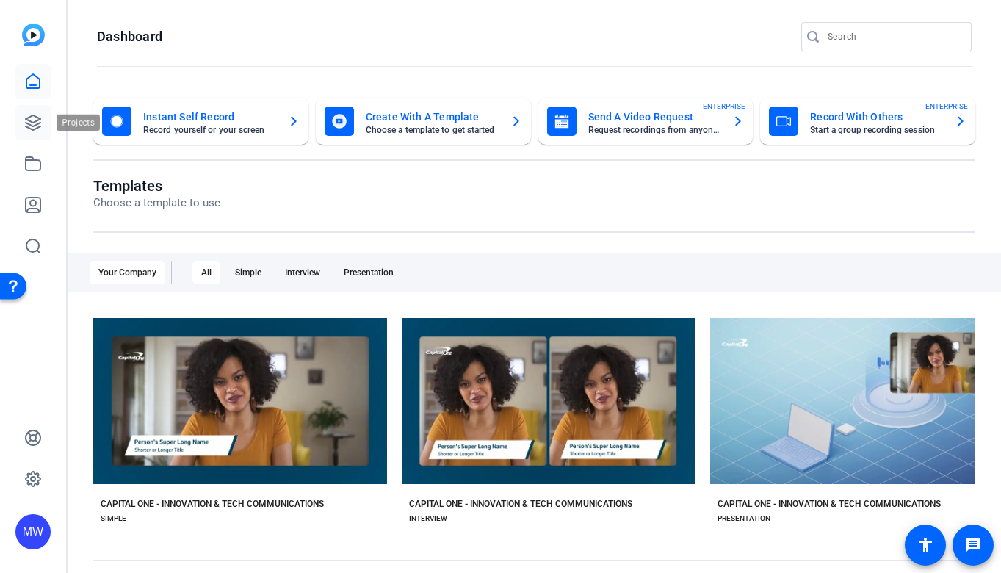
drag, startPoint x: 37, startPoint y: 120, endPoint x: 49, endPoint y: 127, distance: 13.9
click at [37, 120] on icon at bounding box center [33, 122] width 15 height 15
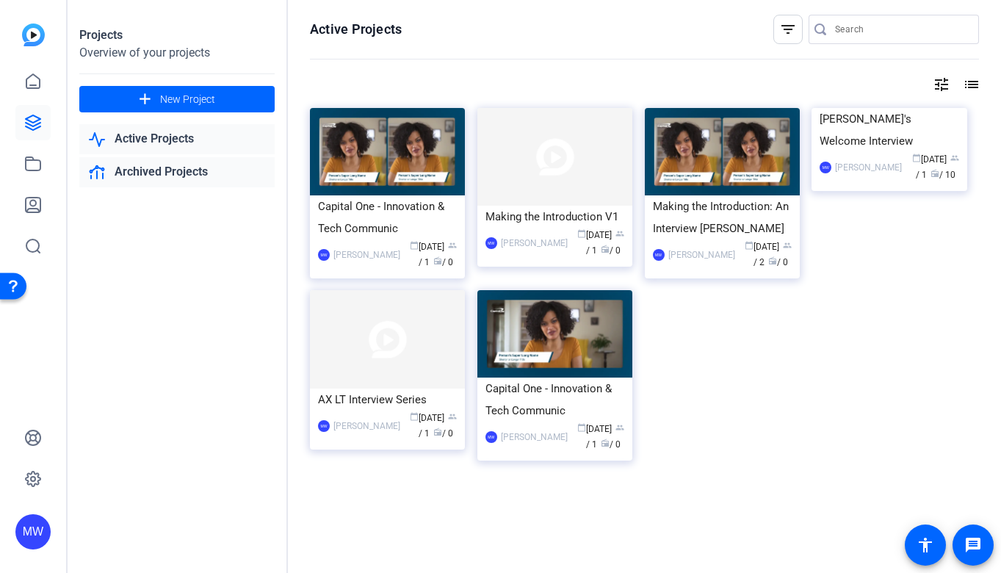
click at [187, 172] on link "Archived Projects" at bounding box center [176, 172] width 195 height 30
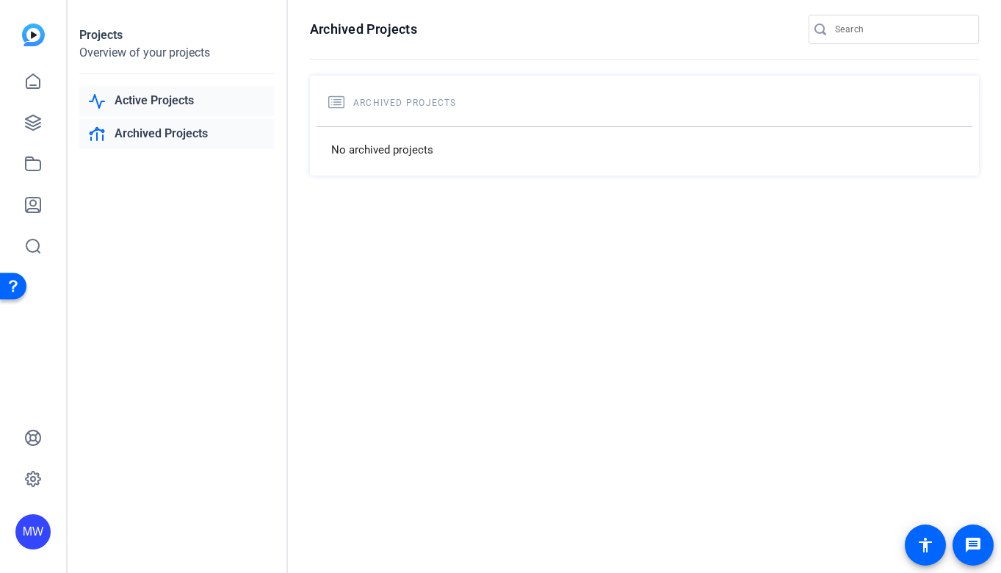
click at [173, 106] on link "Active Projects" at bounding box center [176, 101] width 195 height 30
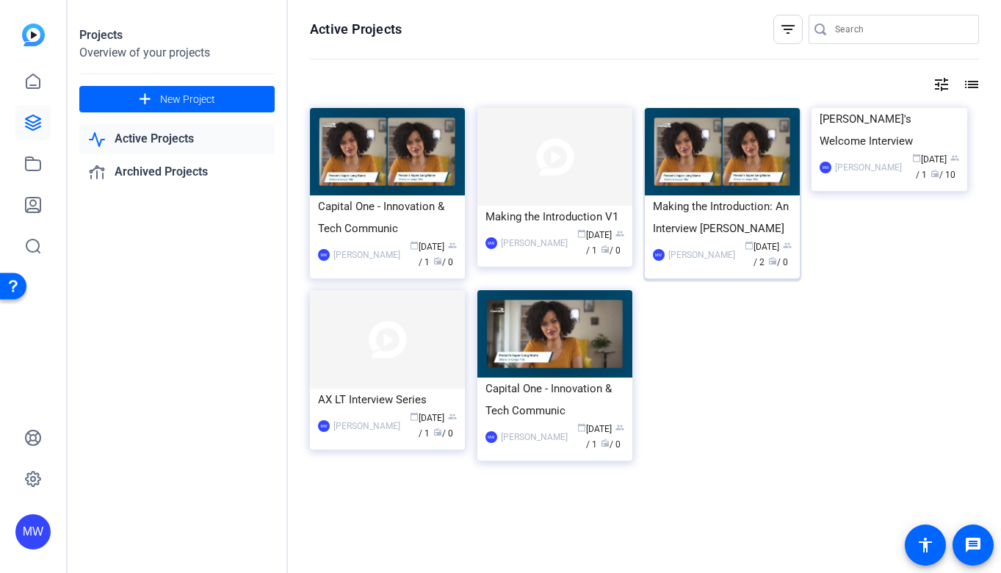
click at [705, 229] on div "Making the Introduction: An Interview [PERSON_NAME]" at bounding box center [722, 217] width 139 height 44
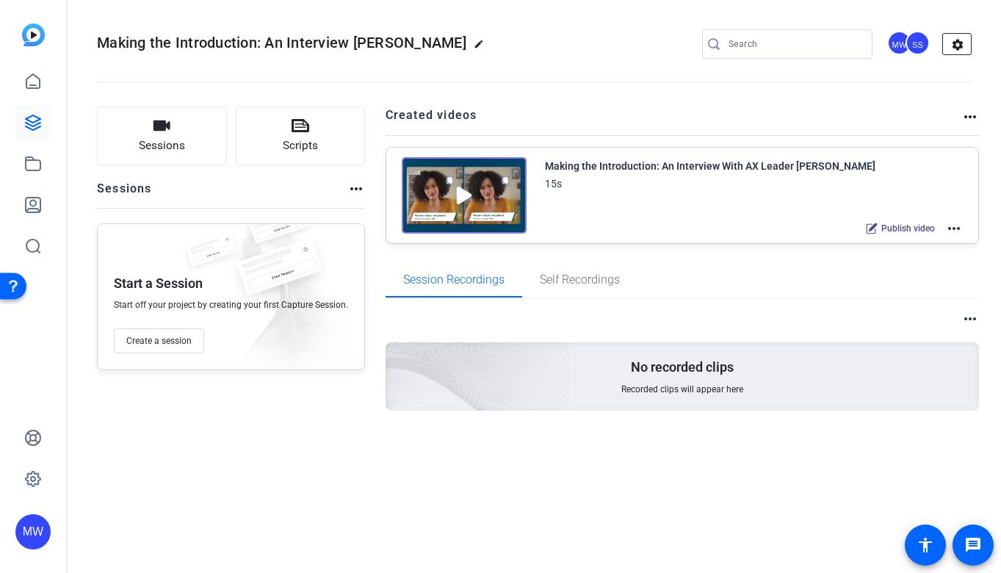
click at [964, 44] on mat-icon "settings" at bounding box center [957, 45] width 29 height 22
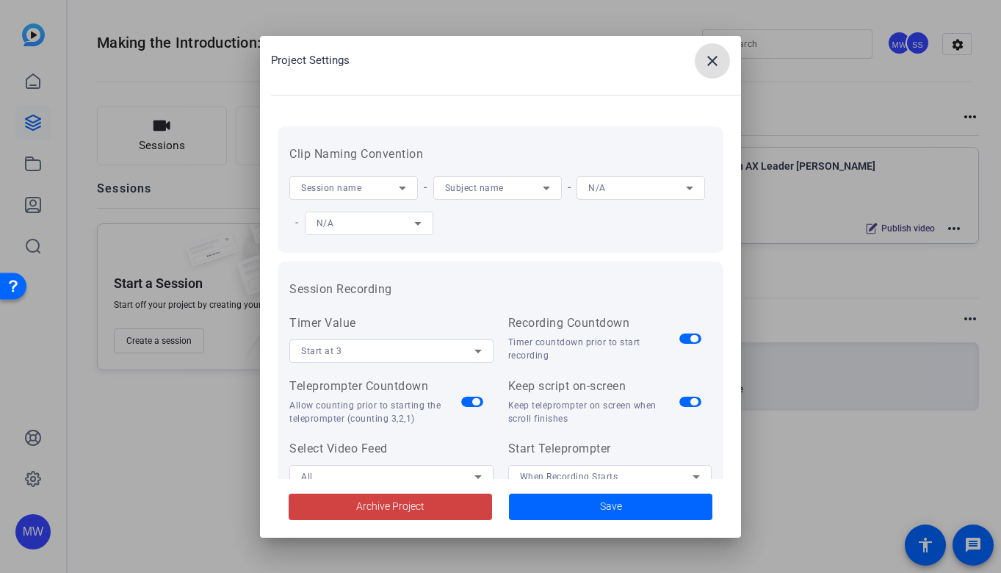
click at [960, 45] on div at bounding box center [500, 286] width 1001 height 573
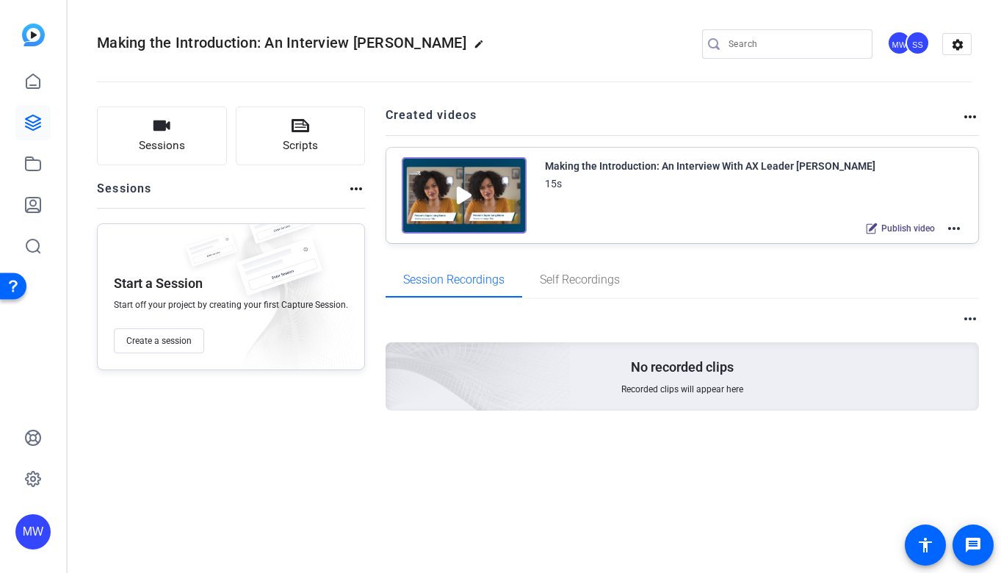
click at [472, 198] on img at bounding box center [464, 195] width 125 height 76
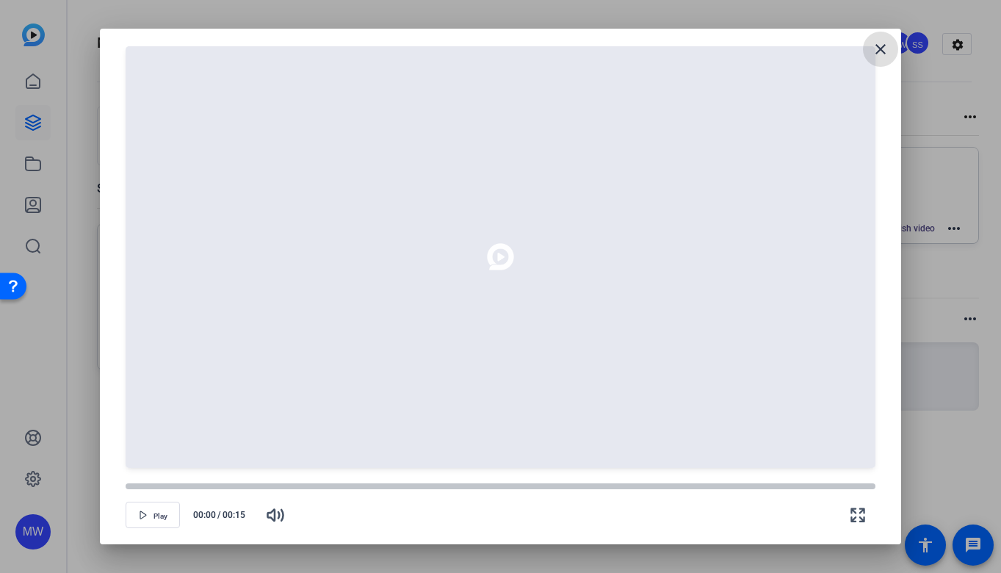
click at [886, 44] on mat-icon "close" at bounding box center [881, 49] width 18 height 18
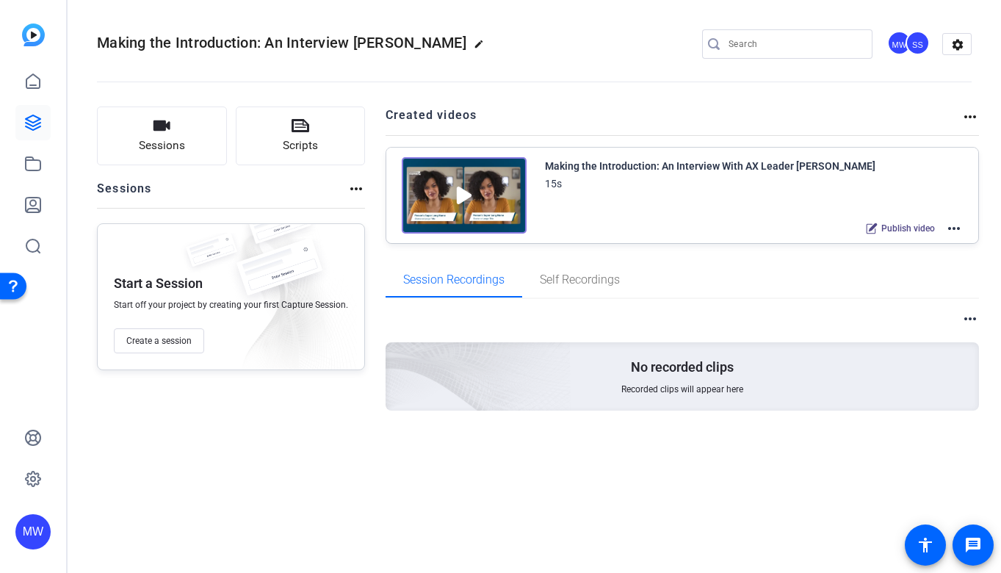
click at [953, 224] on mat-icon "more_horiz" at bounding box center [955, 229] width 18 height 18
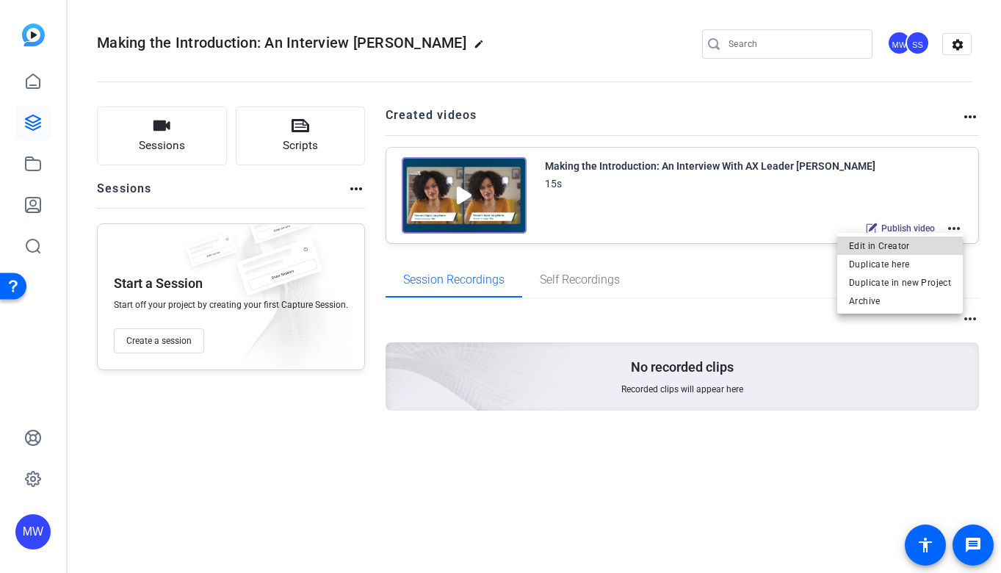
click at [921, 242] on span "Edit in Creator" at bounding box center [900, 246] width 102 height 18
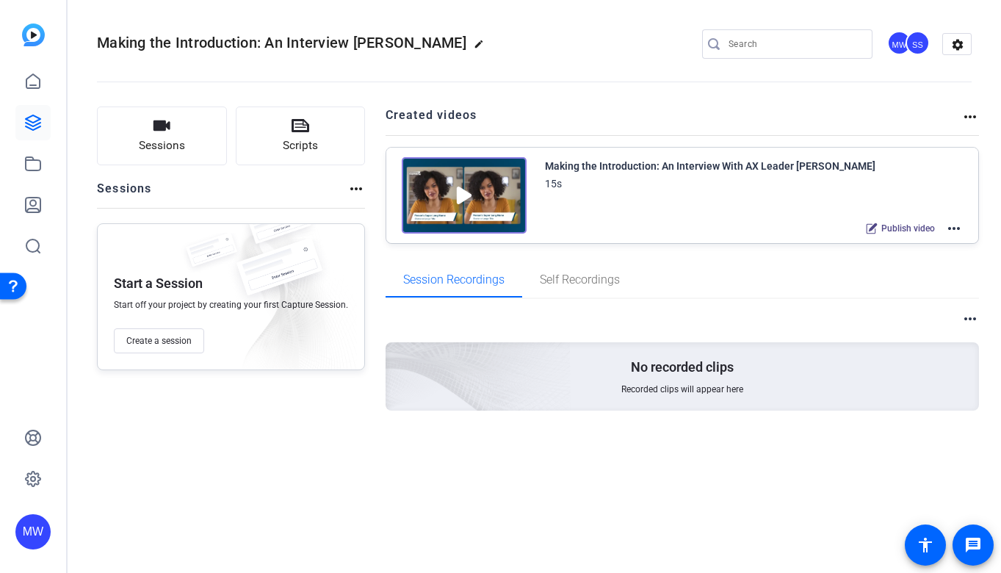
click at [473, 188] on img at bounding box center [464, 195] width 125 height 76
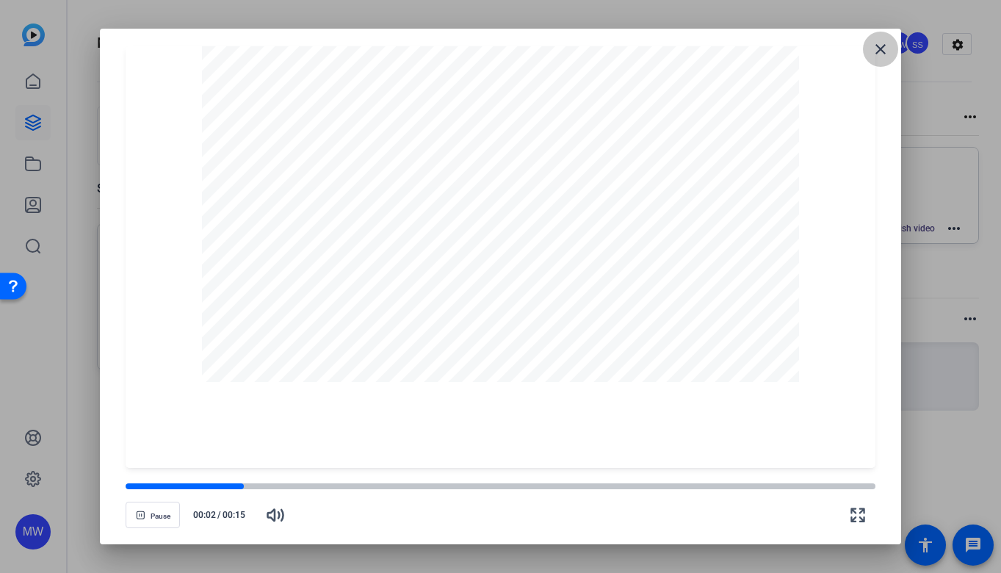
click at [886, 51] on mat-icon "close" at bounding box center [881, 49] width 18 height 18
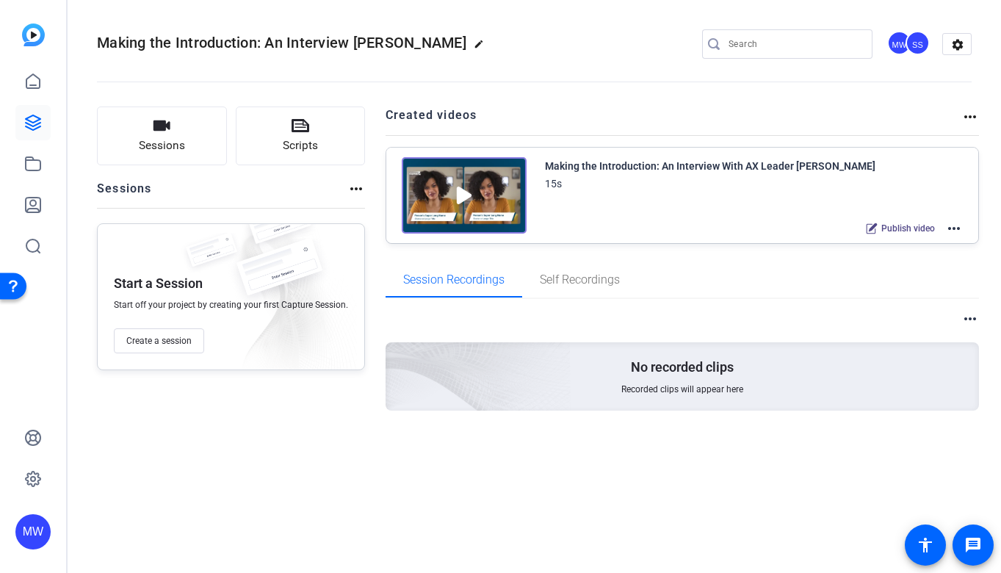
click at [957, 229] on mat-icon "more_horiz" at bounding box center [955, 229] width 18 height 18
click at [940, 242] on span "Edit in Creator" at bounding box center [900, 246] width 102 height 18
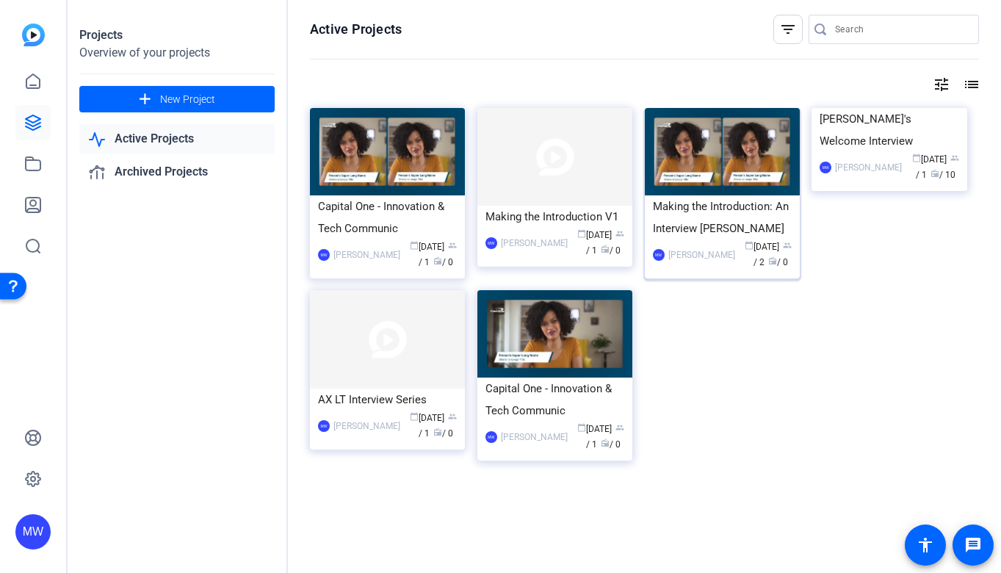
click at [700, 253] on div "[PERSON_NAME]" at bounding box center [702, 255] width 67 height 15
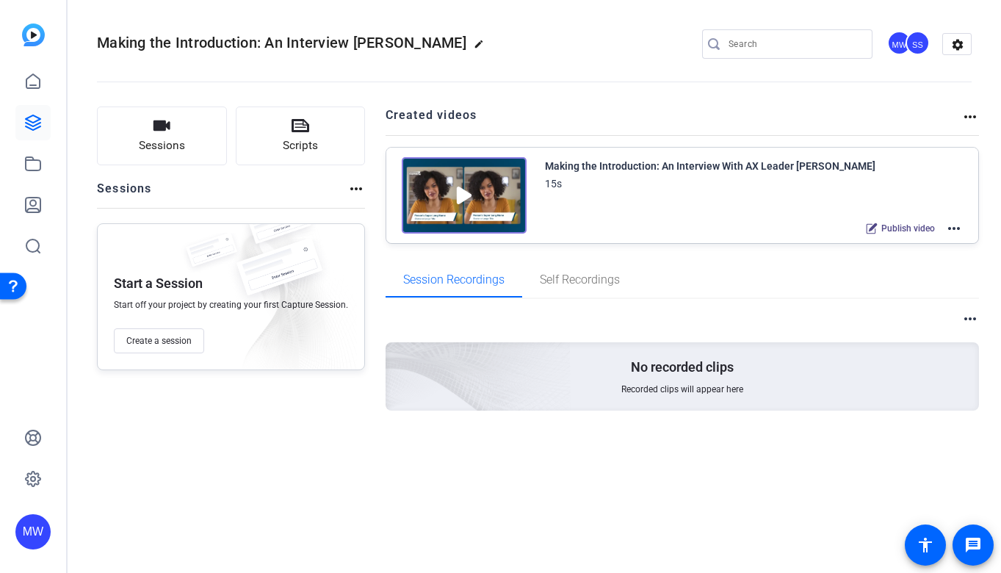
click at [490, 215] on img at bounding box center [464, 195] width 125 height 76
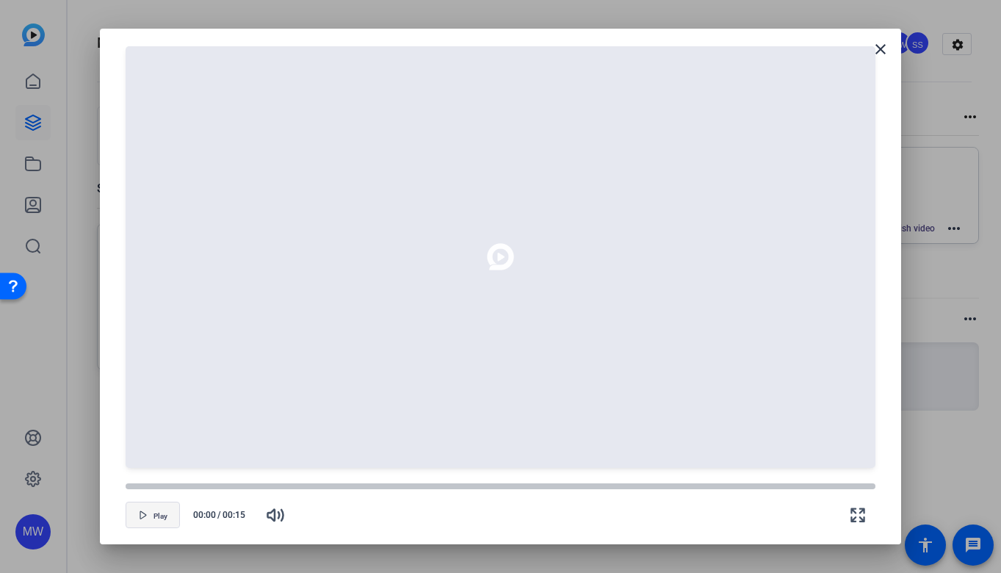
click at [166, 514] on span "Play" at bounding box center [161, 516] width 14 height 9
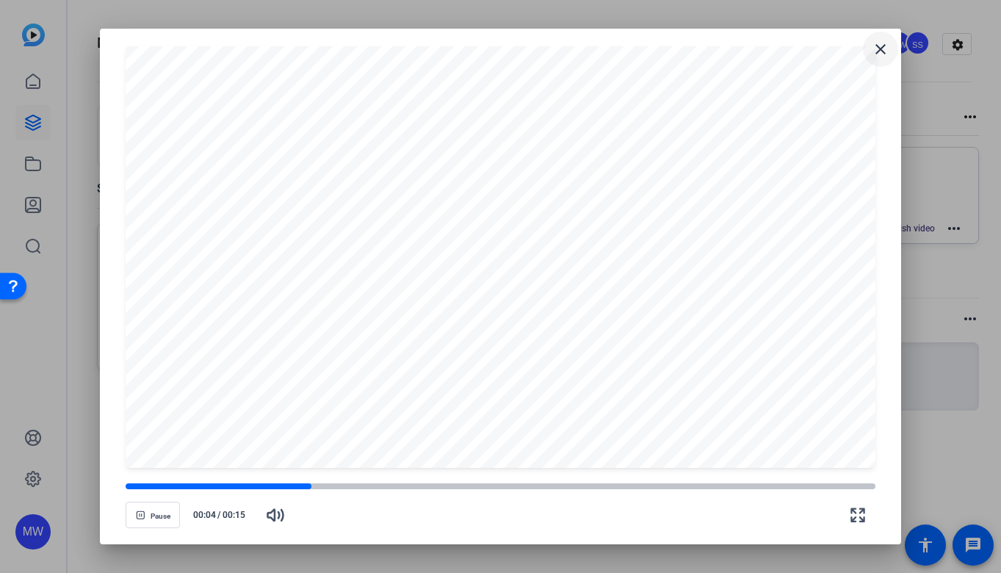
click at [884, 55] on mat-icon "close" at bounding box center [881, 49] width 18 height 18
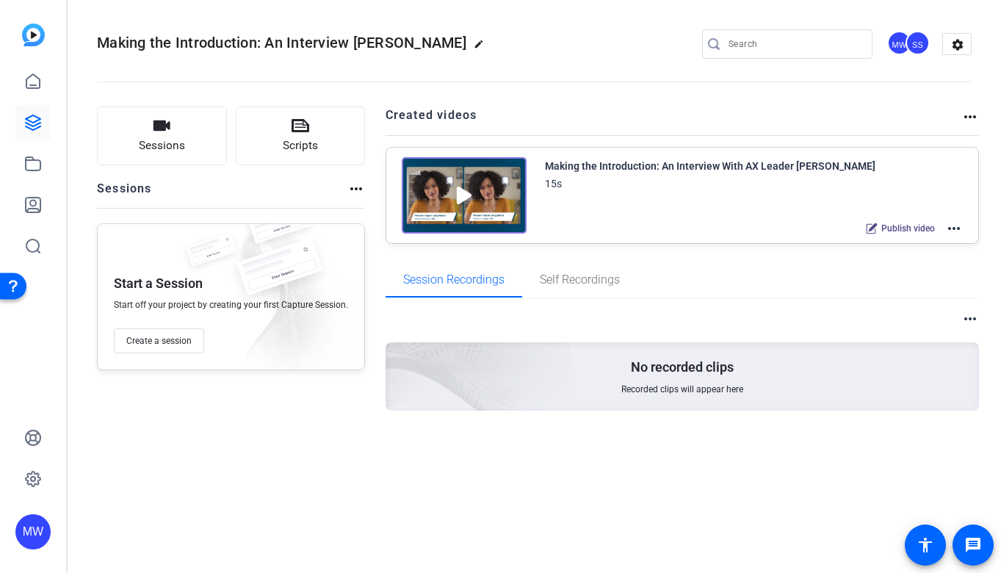
click at [958, 229] on mat-icon "more_horiz" at bounding box center [955, 229] width 18 height 18
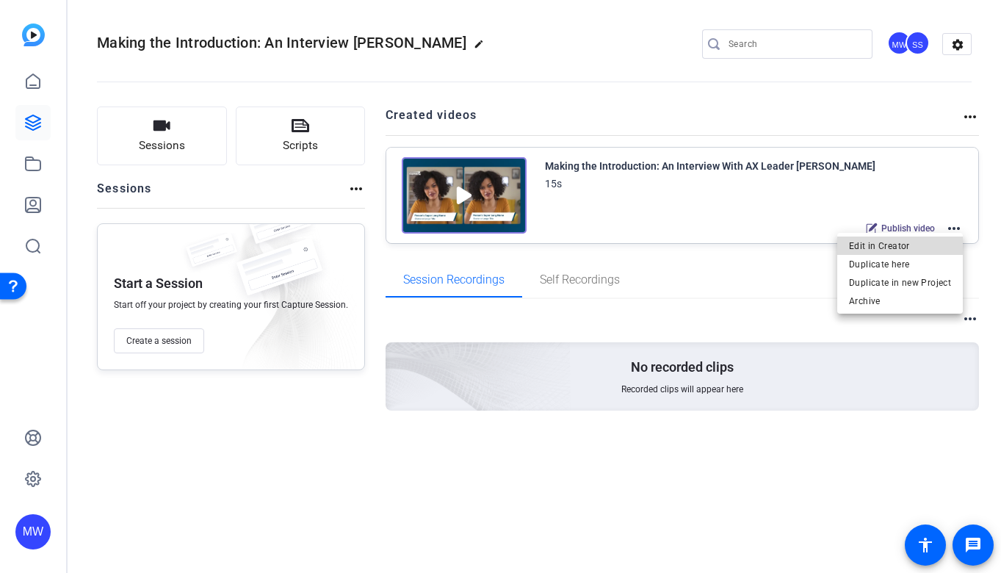
click at [946, 243] on span "Edit in Creator" at bounding box center [900, 246] width 102 height 18
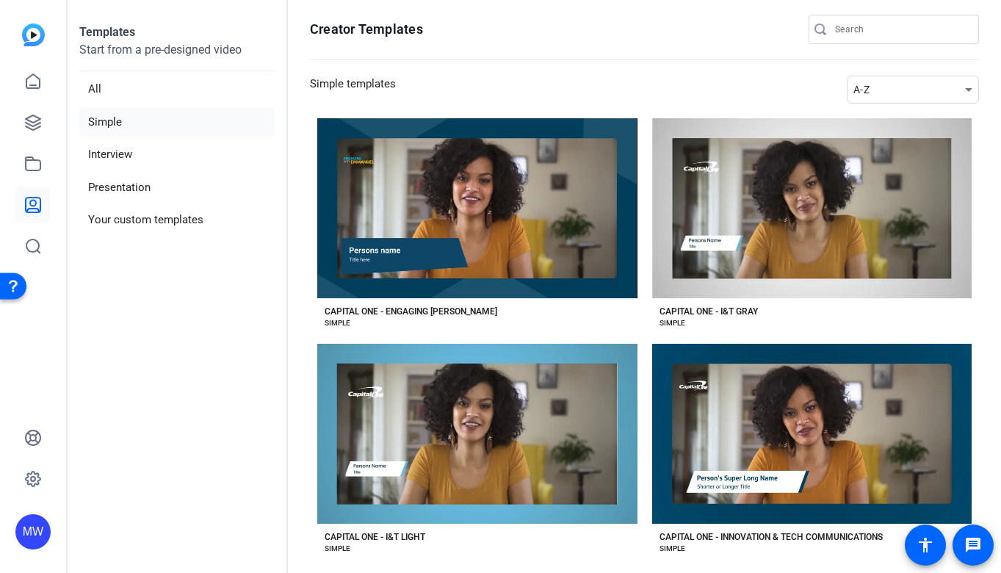
click at [33, 533] on div "MW" at bounding box center [32, 531] width 35 height 35
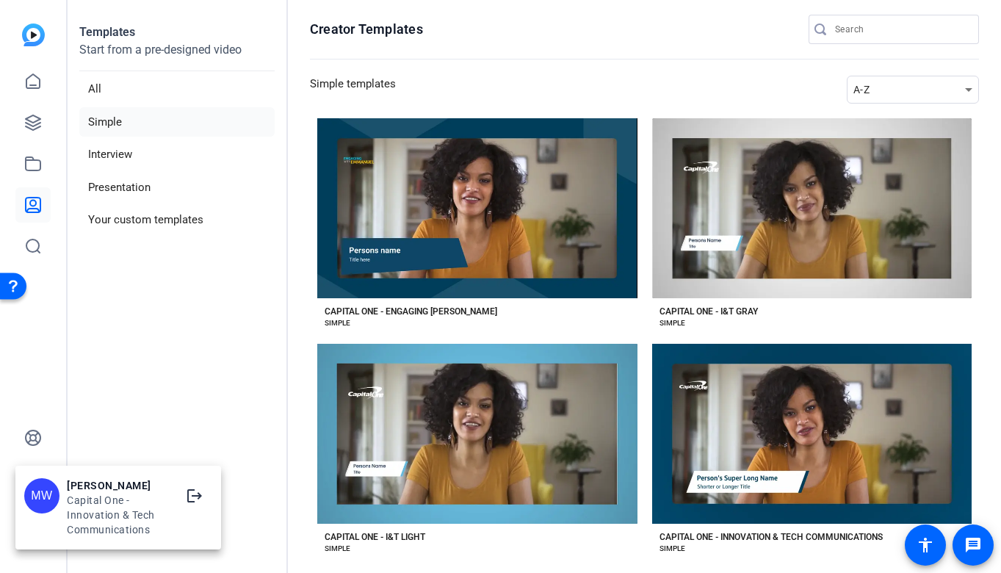
click at [29, 73] on div at bounding box center [500, 286] width 1001 height 573
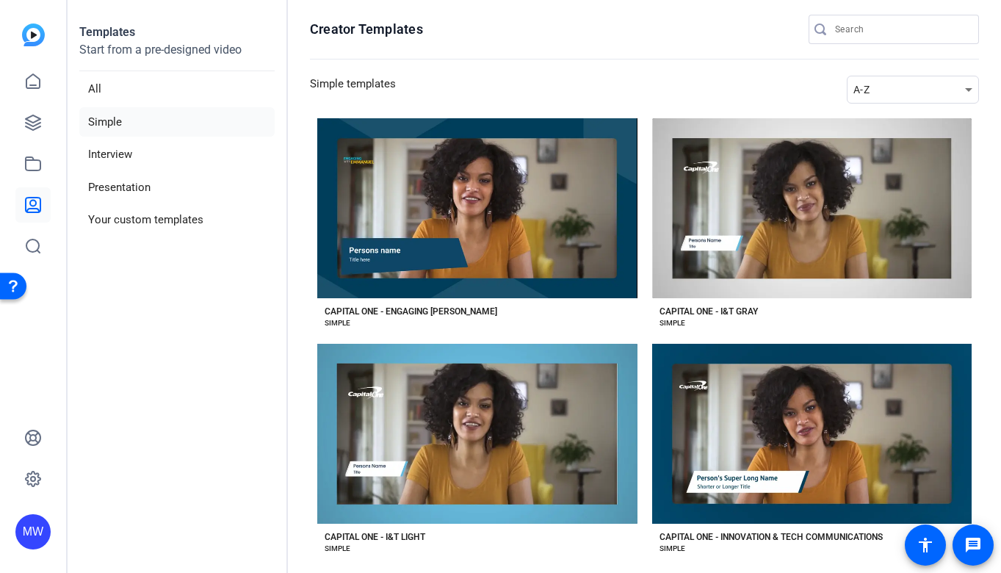
click at [32, 31] on img at bounding box center [33, 35] width 23 height 23
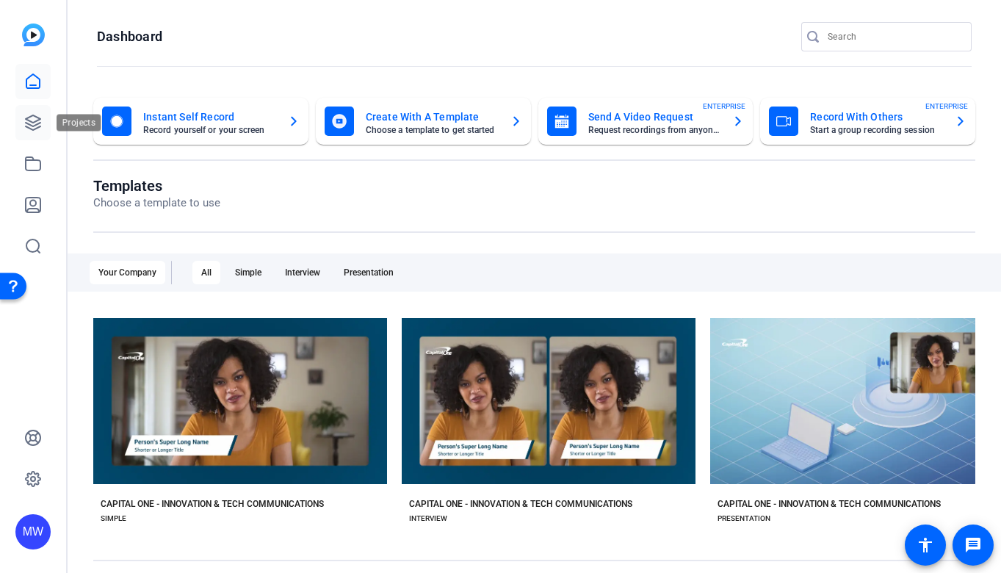
click at [33, 126] on icon at bounding box center [33, 122] width 15 height 15
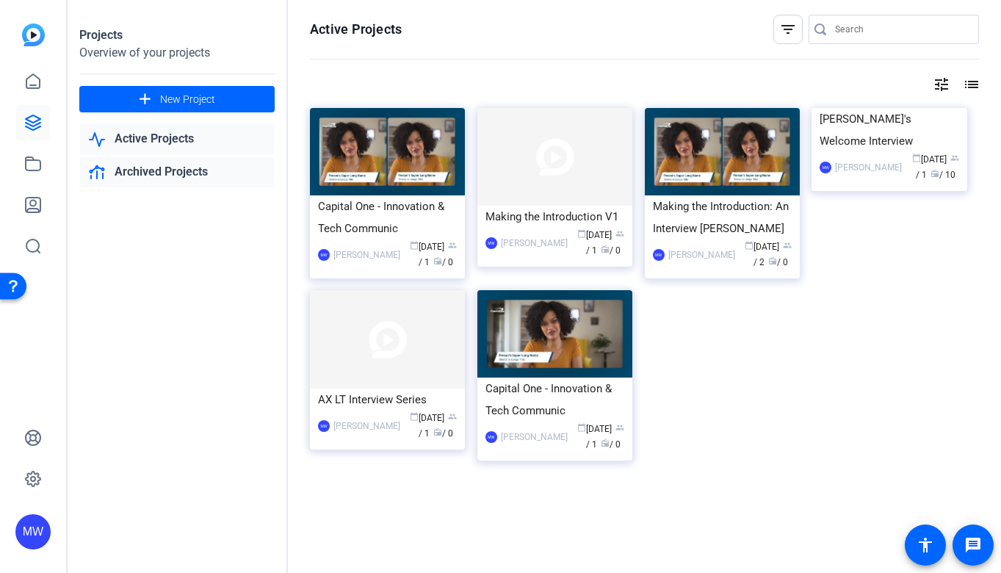
click at [204, 177] on link "Archived Projects" at bounding box center [176, 172] width 195 height 30
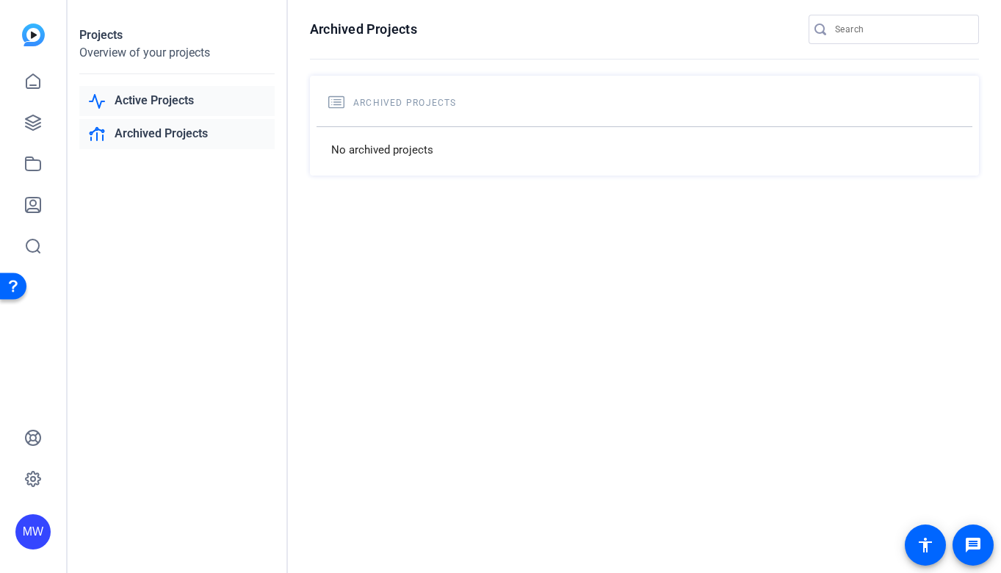
click at [185, 109] on link "Active Projects" at bounding box center [176, 101] width 195 height 30
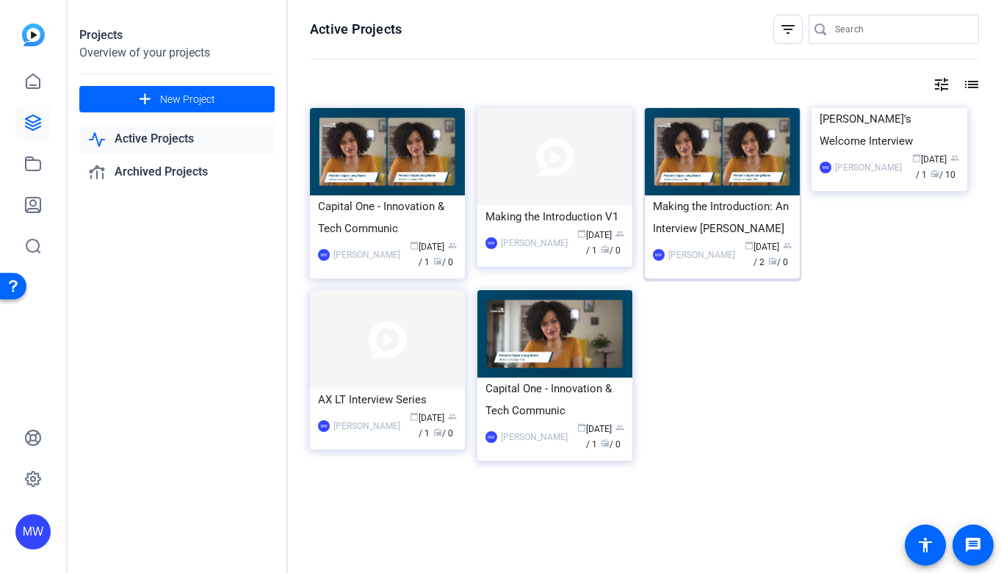
click at [683, 212] on div "Making the Introduction: An Interview [PERSON_NAME]" at bounding box center [722, 217] width 139 height 44
click at [888, 152] on div "[PERSON_NAME]'s Welcome Interview" at bounding box center [889, 130] width 139 height 44
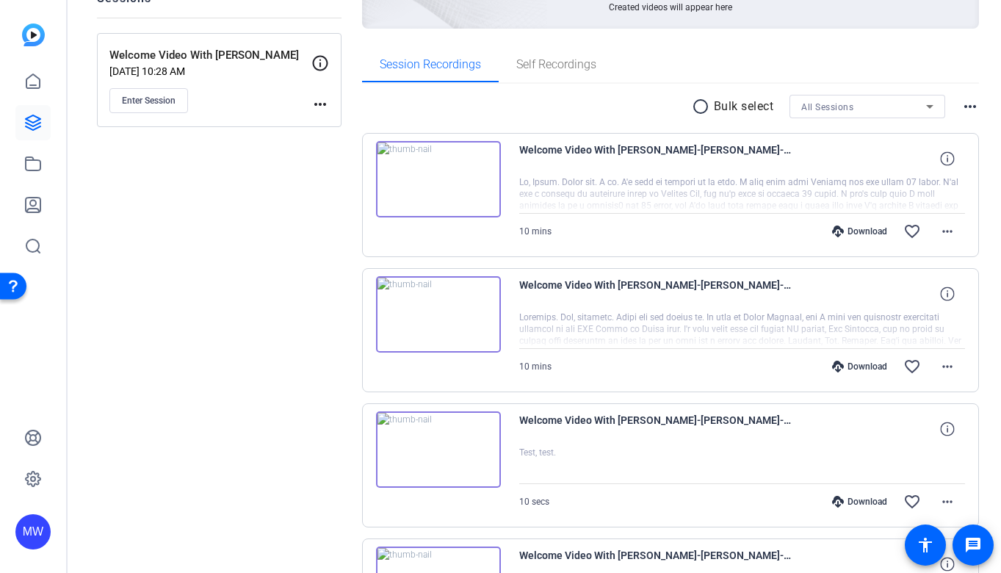
scroll to position [193, 0]
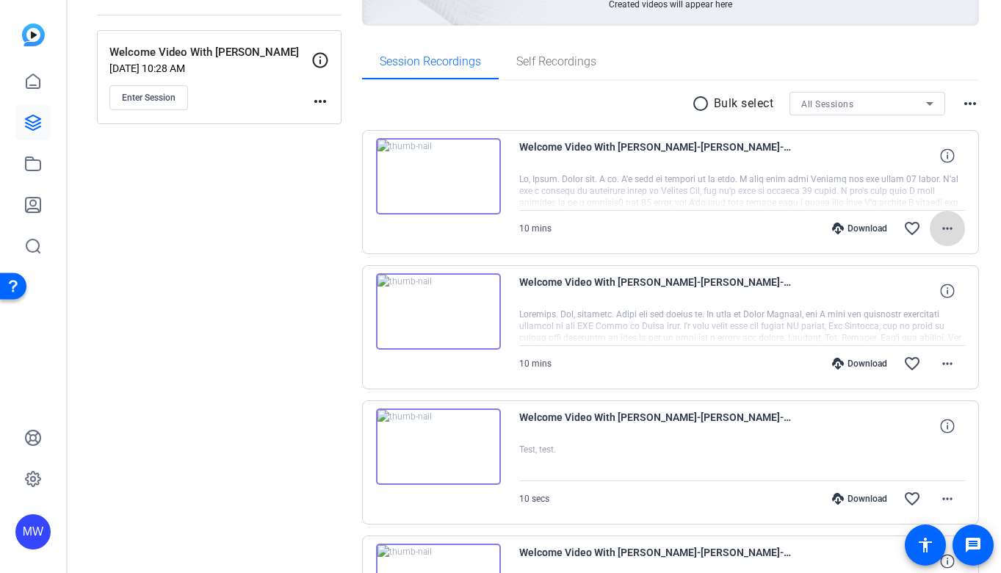
click at [944, 227] on mat-icon "more_horiz" at bounding box center [948, 229] width 18 height 18
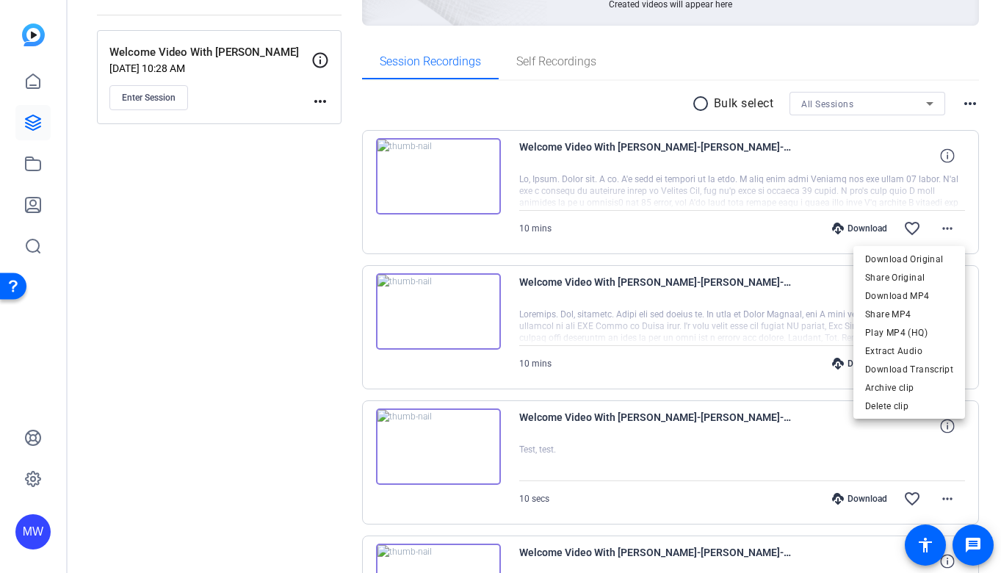
click at [946, 227] on div at bounding box center [500, 286] width 1001 height 573
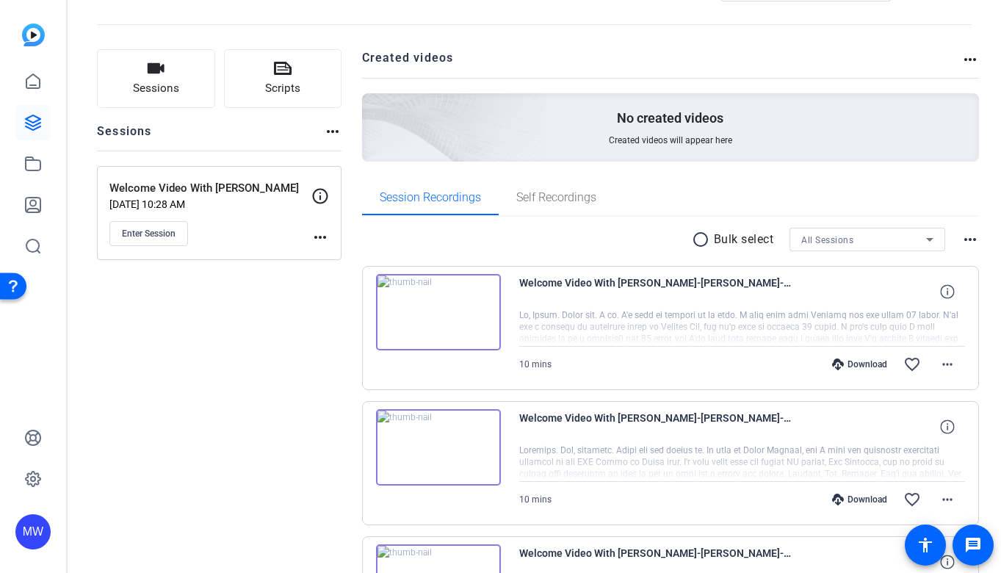
scroll to position [0, 0]
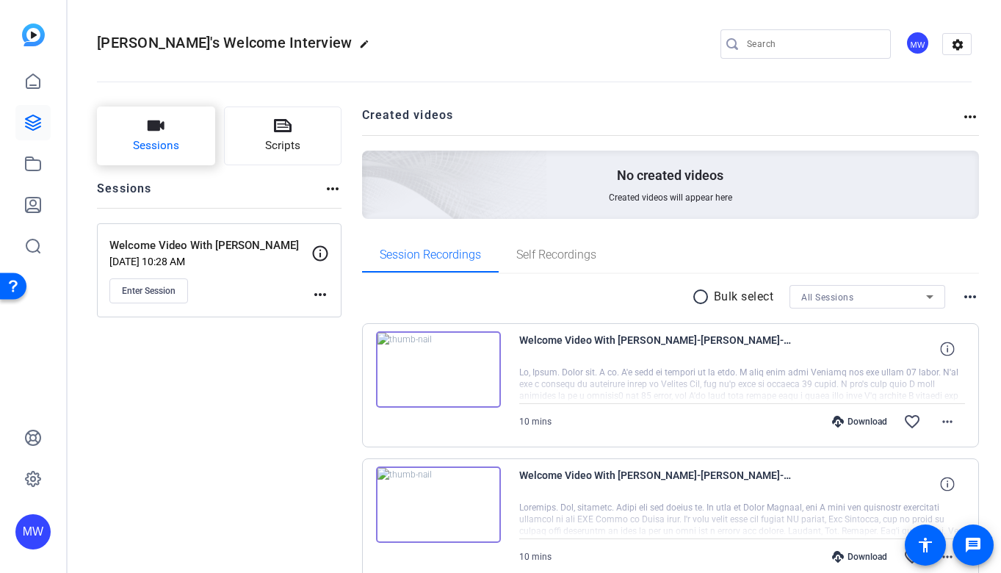
click at [174, 143] on span "Sessions" at bounding box center [156, 145] width 46 height 17
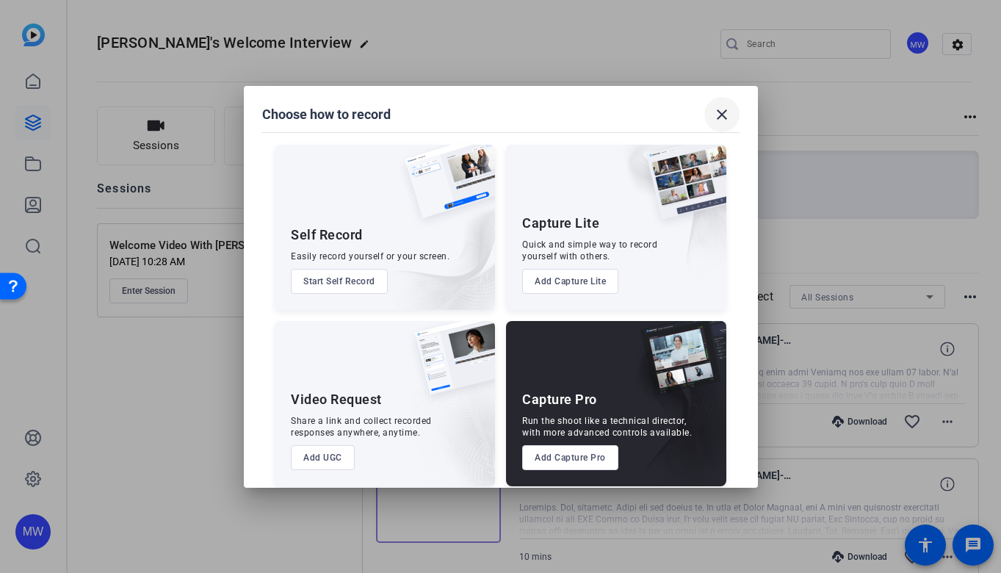
click at [721, 115] on mat-icon "close" at bounding box center [722, 115] width 18 height 18
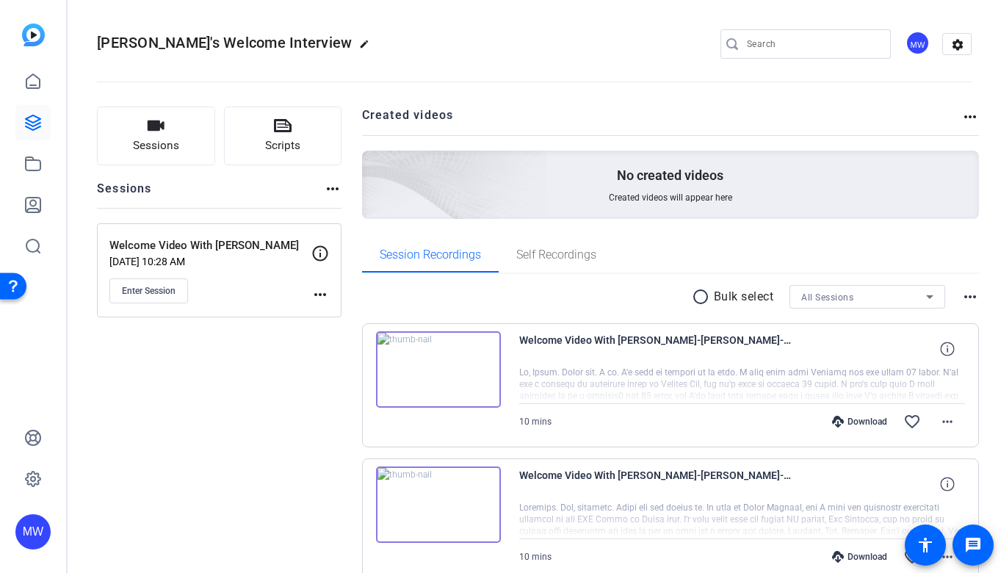
click at [359, 40] on mat-icon "edit" at bounding box center [368, 48] width 18 height 18
click at [229, 43] on span "check_circle" at bounding box center [229, 44] width 18 height 18
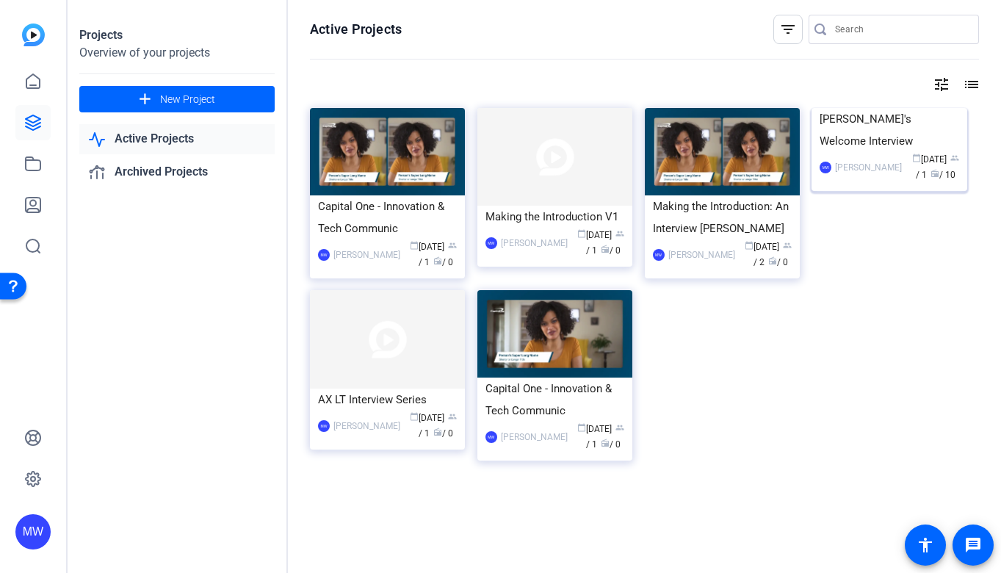
click at [909, 108] on img at bounding box center [889, 108] width 155 height 0
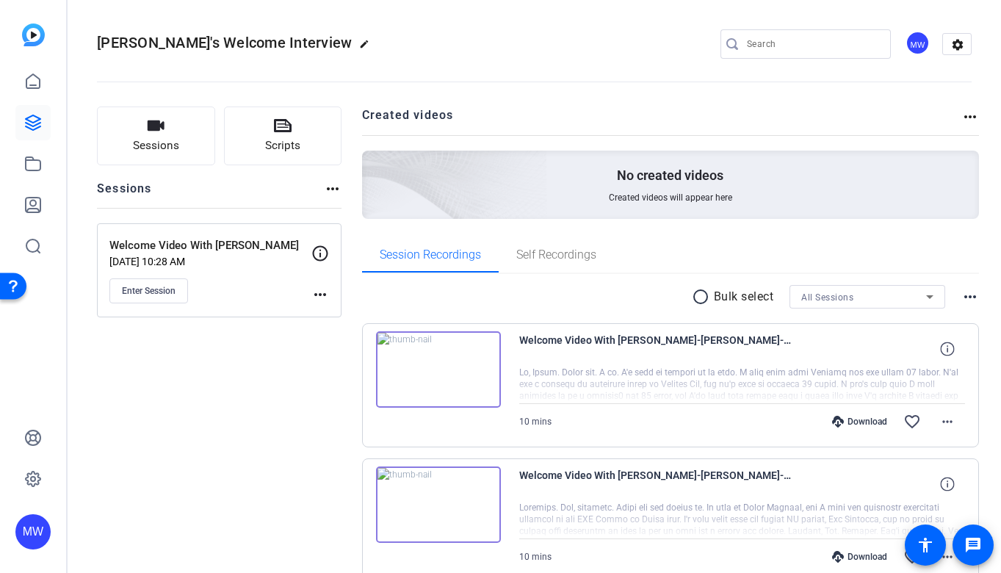
click at [405, 350] on img at bounding box center [438, 369] width 125 height 76
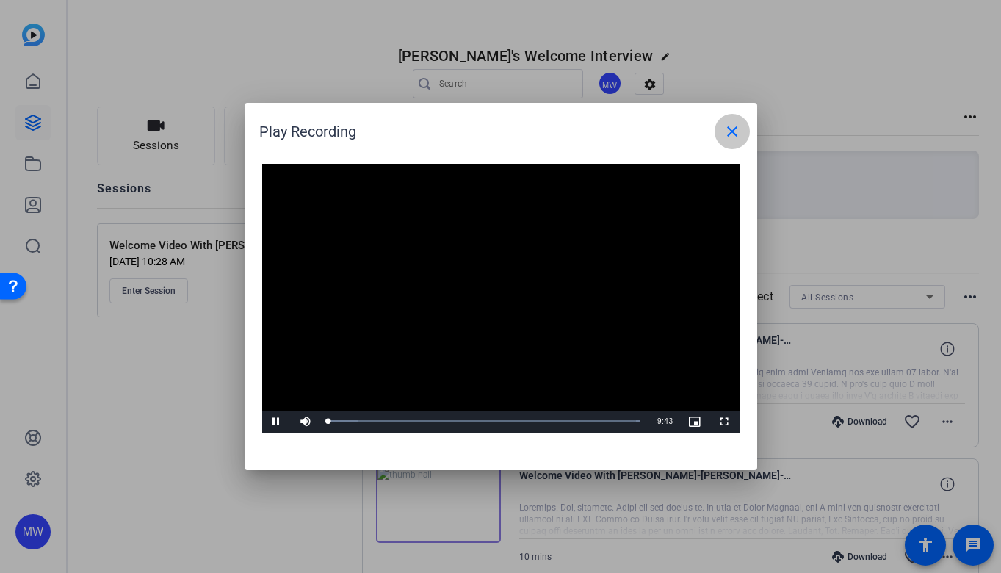
click at [732, 132] on mat-icon "close" at bounding box center [733, 132] width 18 height 18
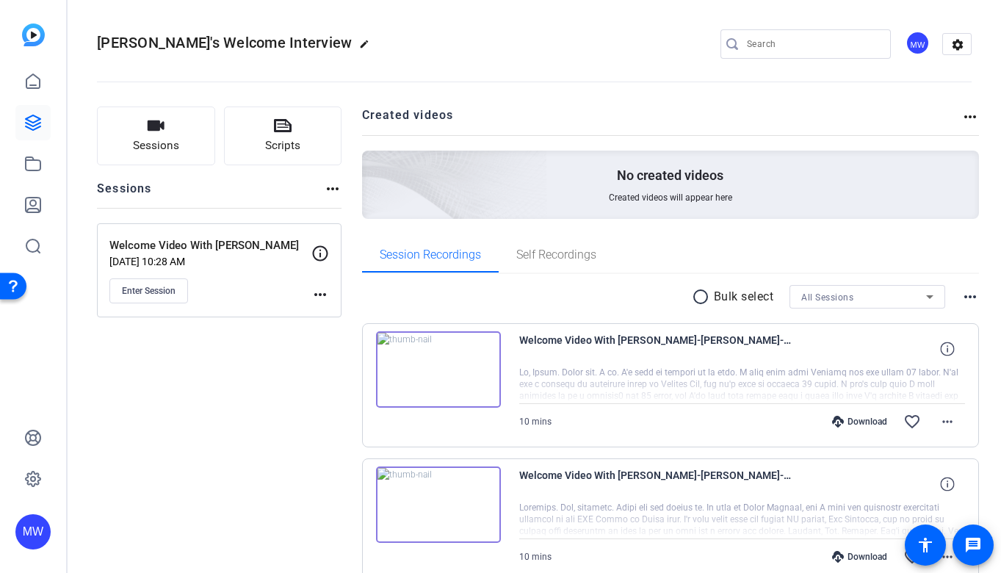
click at [740, 373] on div at bounding box center [742, 385] width 447 height 37
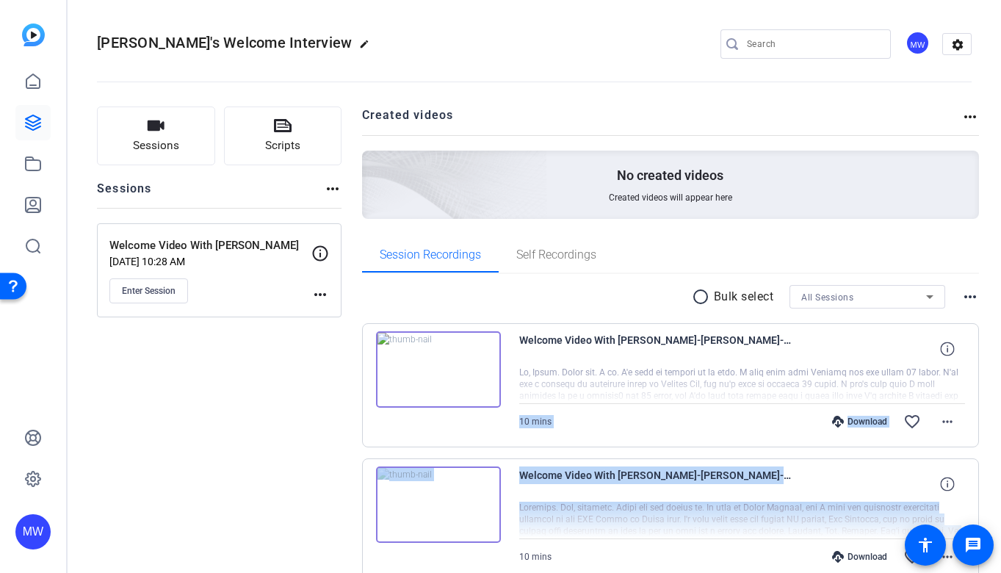
click at [573, 509] on div at bounding box center [742, 520] width 447 height 37
click at [569, 497] on span "Welcome Video With [PERSON_NAME]-[PERSON_NAME]-2025-06-27-11-43-15-758-0" at bounding box center [655, 484] width 272 height 35
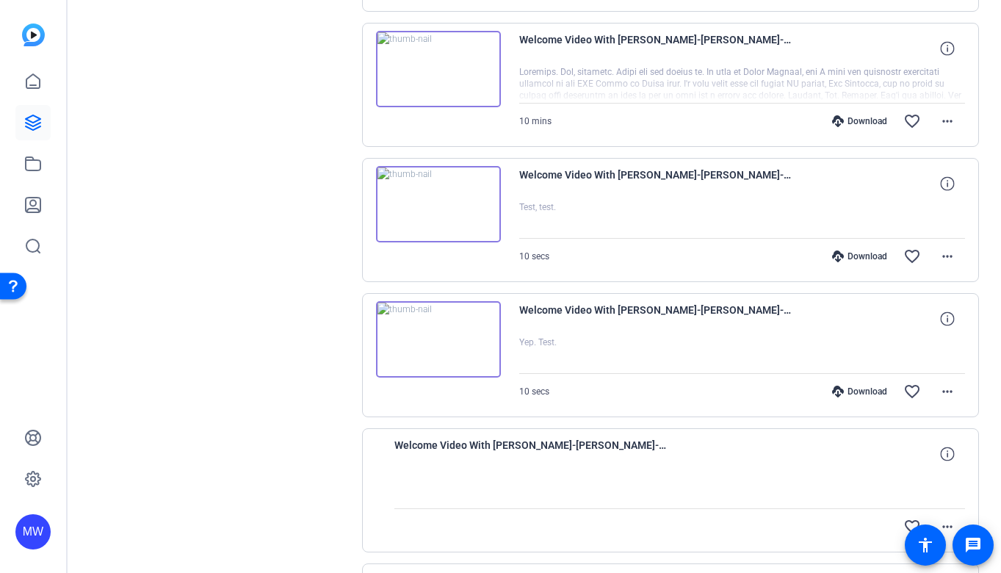
scroll to position [366, 0]
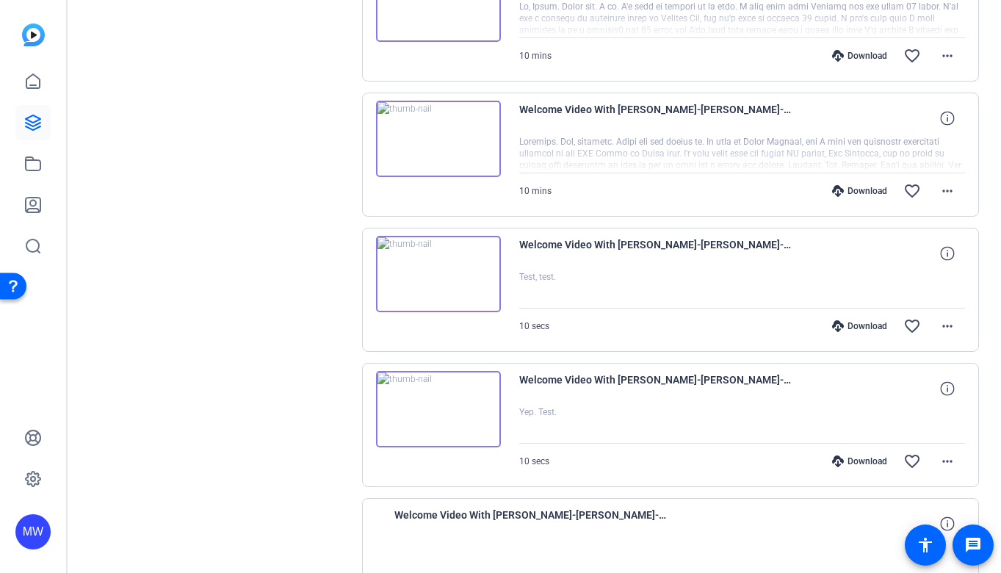
click at [534, 385] on span "Welcome Video With [PERSON_NAME]-[PERSON_NAME]-2025-06-27-10-41-57-300-0" at bounding box center [655, 388] width 272 height 35
click at [475, 393] on img at bounding box center [438, 409] width 125 height 76
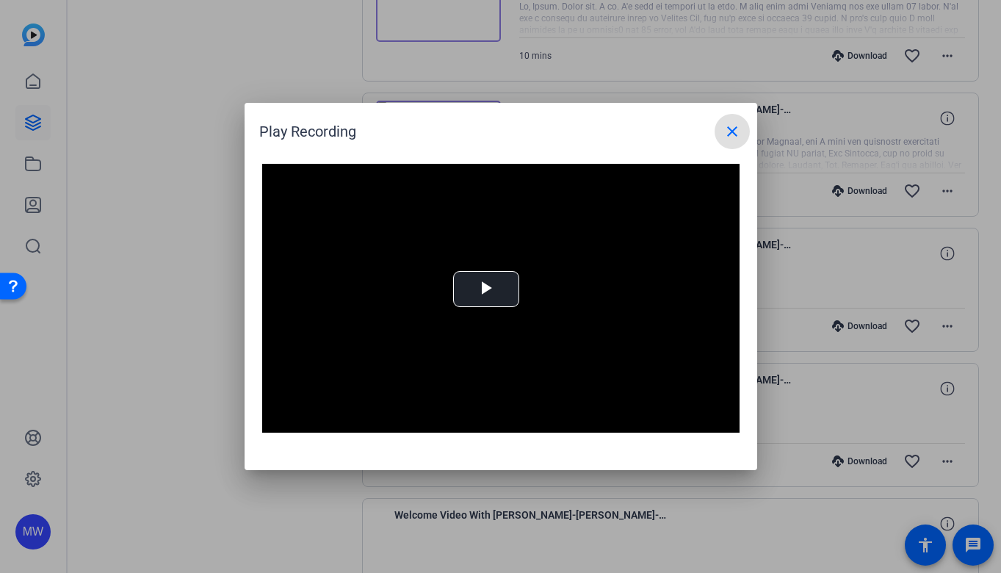
click at [738, 129] on mat-icon "close" at bounding box center [733, 132] width 18 height 18
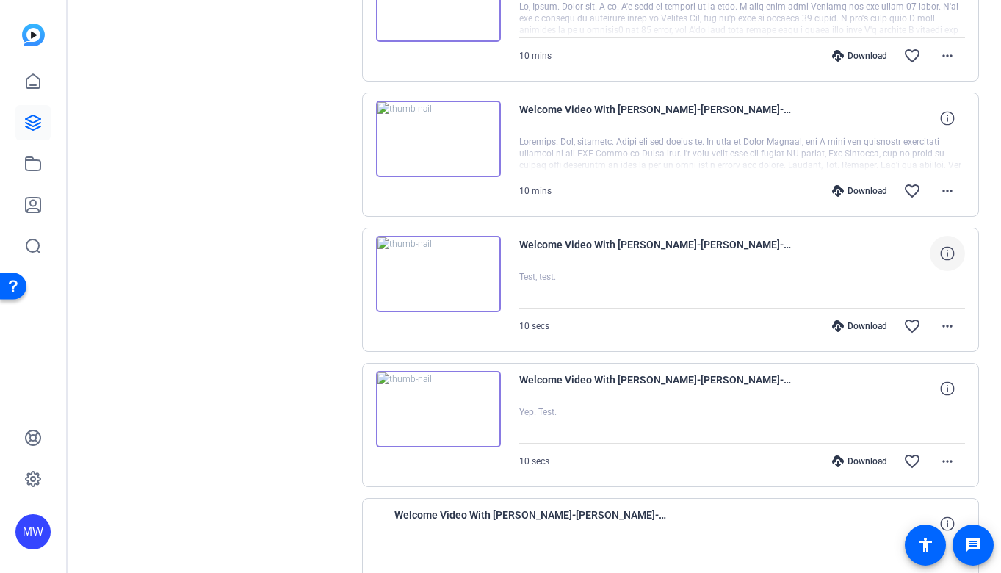
click at [944, 252] on icon at bounding box center [948, 253] width 14 height 14
click at [949, 253] on mat-icon "close" at bounding box center [948, 254] width 18 height 18
click at [915, 330] on mat-icon "favorite_border" at bounding box center [913, 326] width 18 height 18
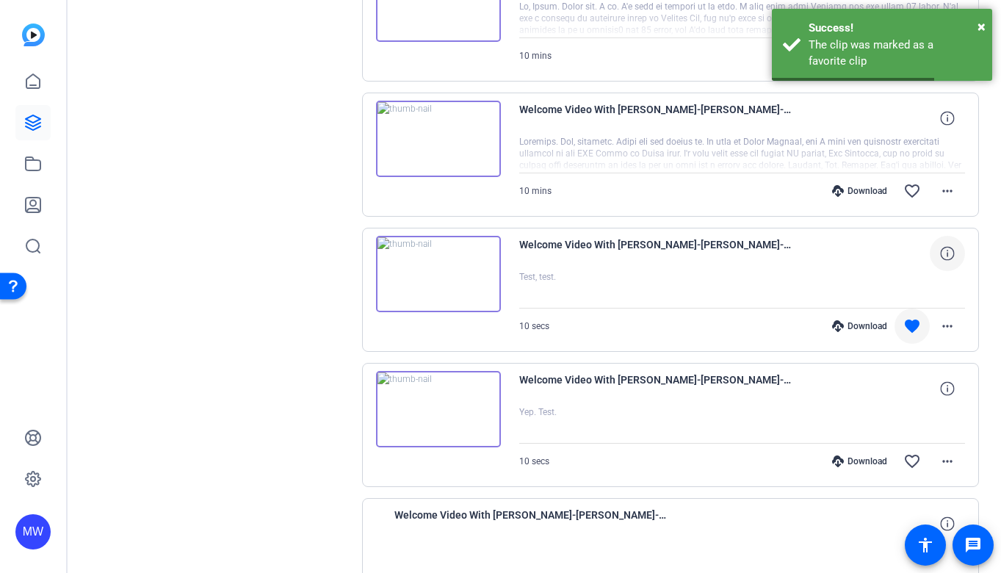
click at [911, 326] on mat-icon "favorite" at bounding box center [913, 326] width 18 height 18
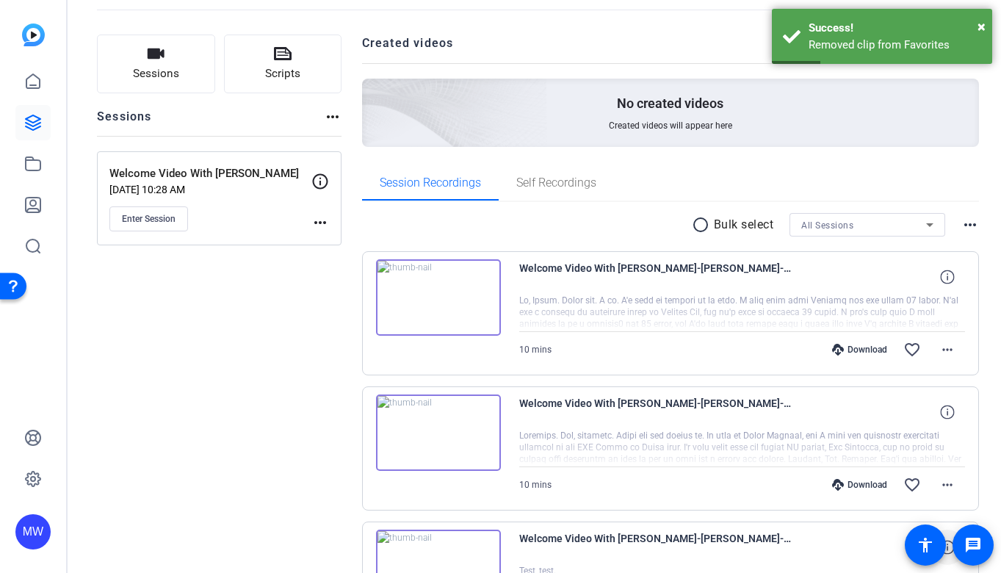
scroll to position [0, 0]
